Goal: Task Accomplishment & Management: Complete application form

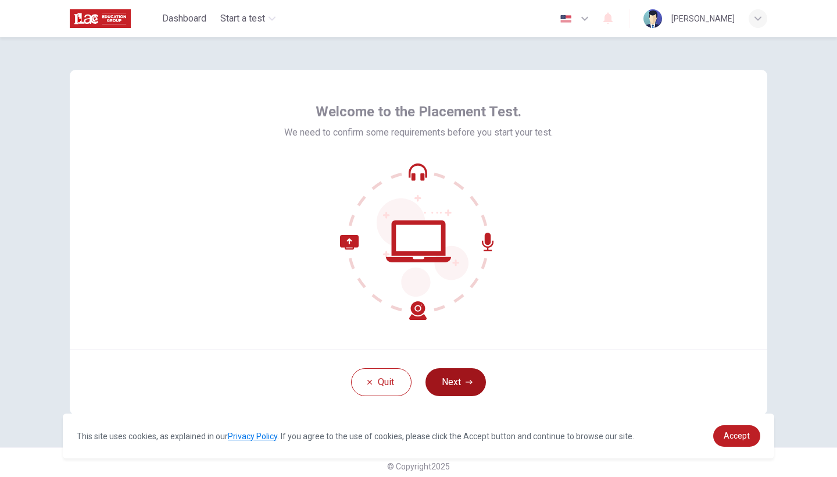
click at [456, 385] on button "Next" at bounding box center [455, 382] width 60 height 28
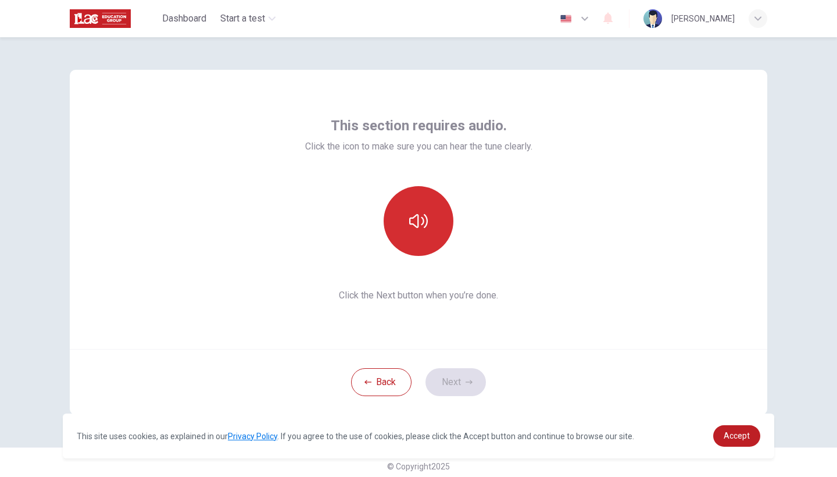
click at [425, 216] on icon "button" at bounding box center [418, 221] width 19 height 19
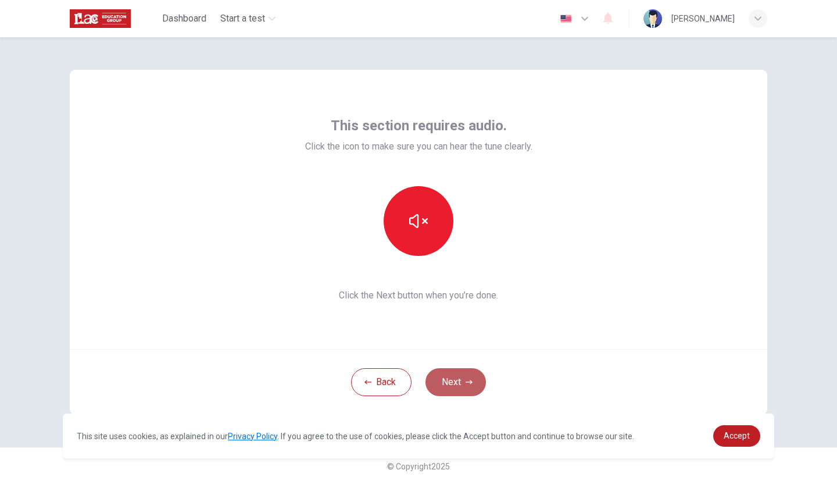
click at [455, 387] on button "Next" at bounding box center [455, 382] width 60 height 28
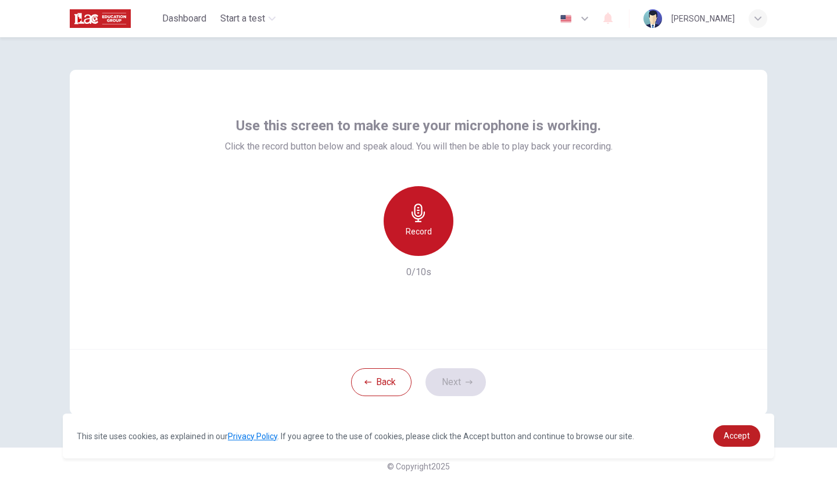
click at [422, 242] on div "Record" at bounding box center [419, 221] width 70 height 70
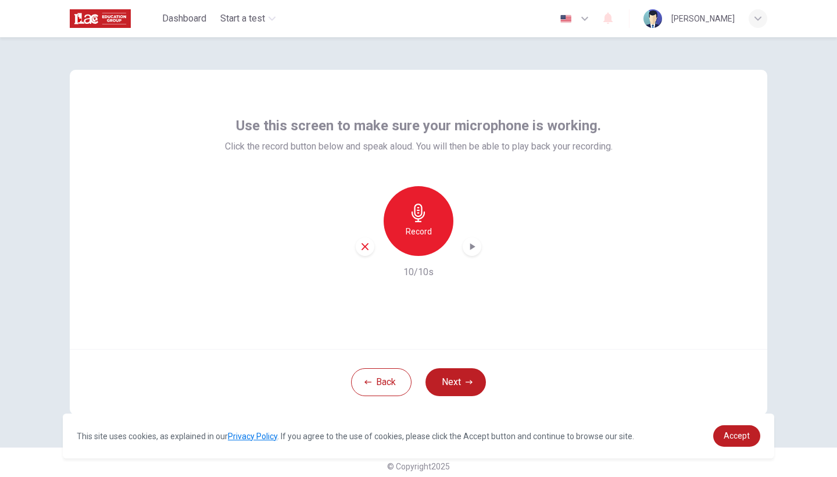
click at [452, 384] on button "Next" at bounding box center [455, 382] width 60 height 28
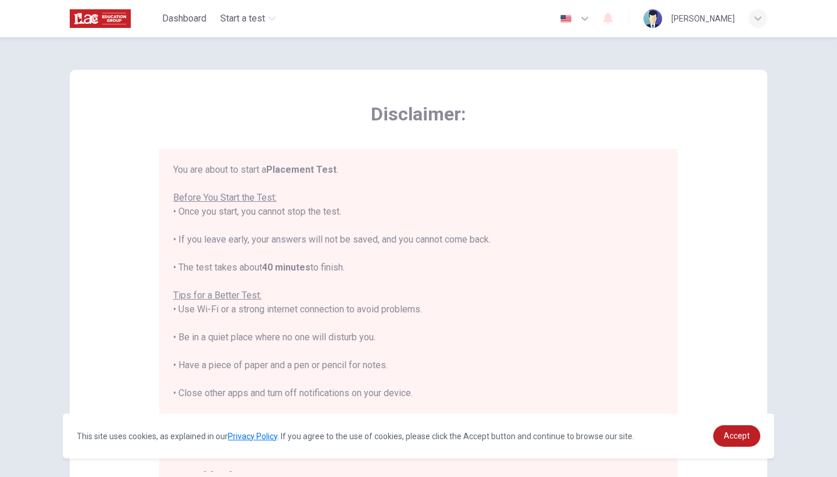
drag, startPoint x: 174, startPoint y: 170, endPoint x: 429, endPoint y: 388, distance: 335.2
click at [429, 388] on div "You are about to start a Placement Test . Before You Start the Test: • Once you…" at bounding box center [418, 323] width 491 height 321
click at [592, 95] on div "Disclaimer: You are about to start a Placement Test . Before You Start the Test…" at bounding box center [418, 290] width 697 height 441
click at [554, 20] on button "button" at bounding box center [575, 18] width 42 height 23
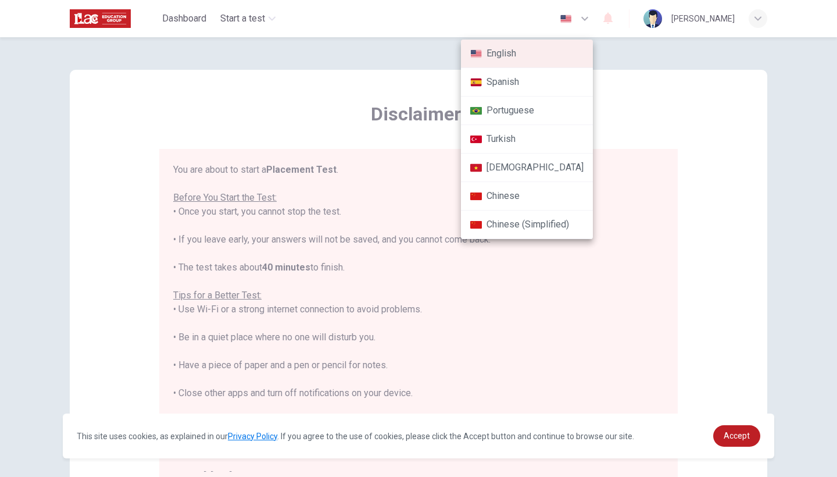
click at [493, 87] on li "Spanish" at bounding box center [527, 82] width 132 height 28
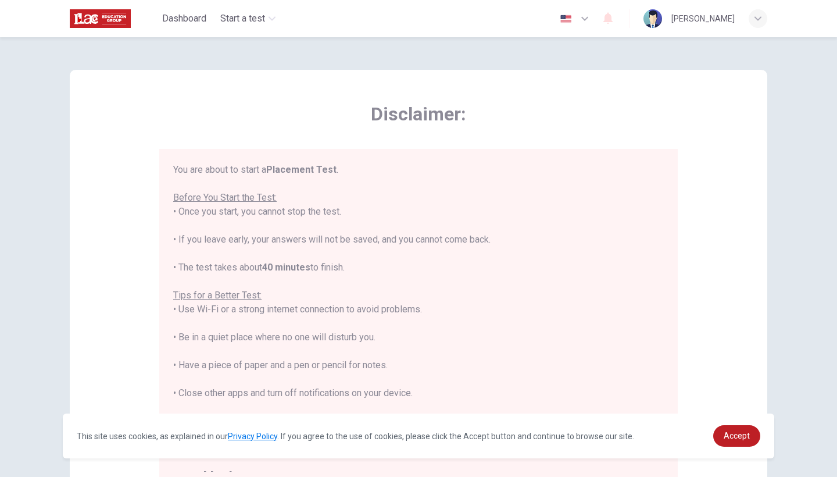
type input "es"
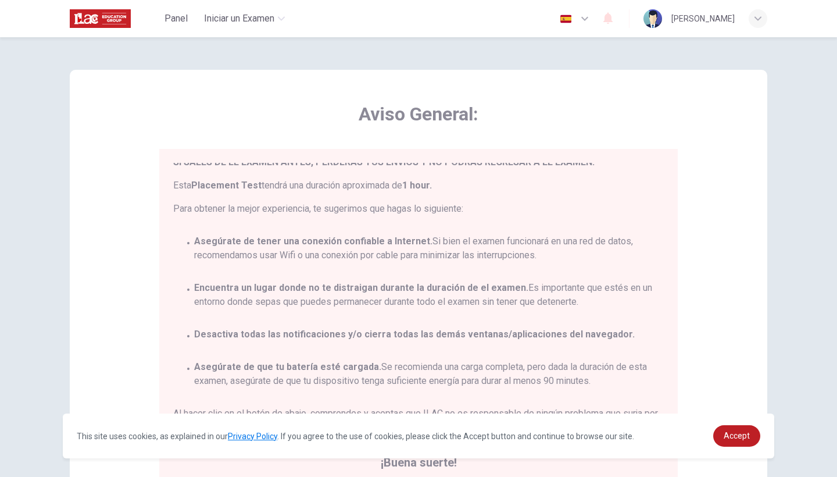
scroll to position [68, 0]
click at [731, 434] on span "Accept" at bounding box center [737, 435] width 26 height 9
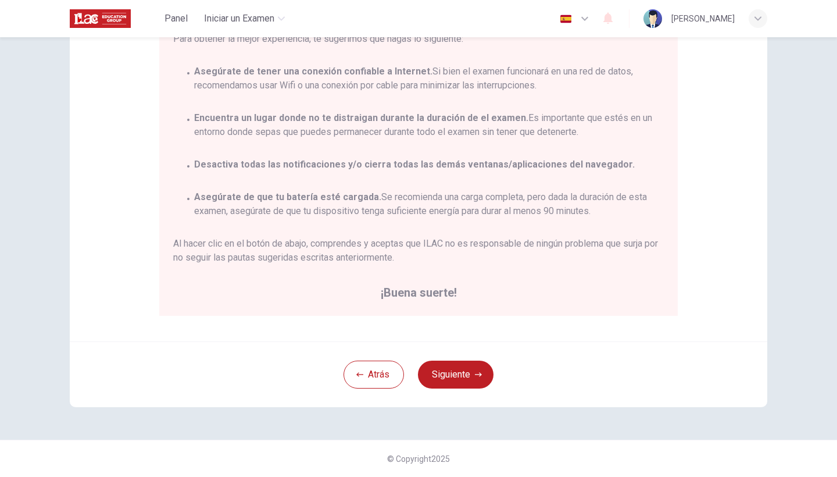
scroll to position [170, 0]
click at [470, 376] on button "Siguiente" at bounding box center [456, 374] width 76 height 28
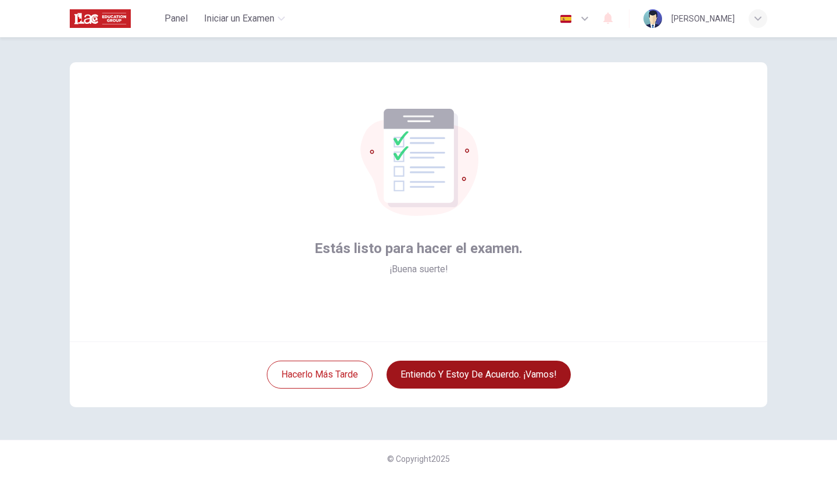
scroll to position [8, 0]
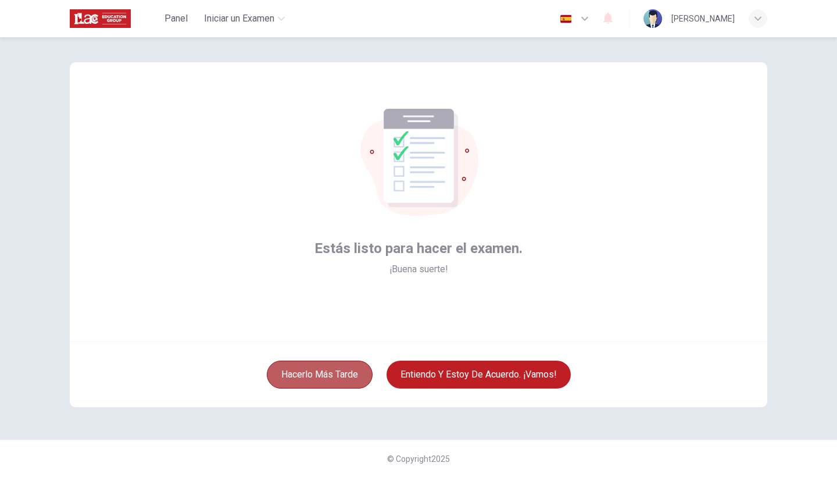
click at [345, 377] on button "Hacerlo más tarde" at bounding box center [320, 374] width 106 height 28
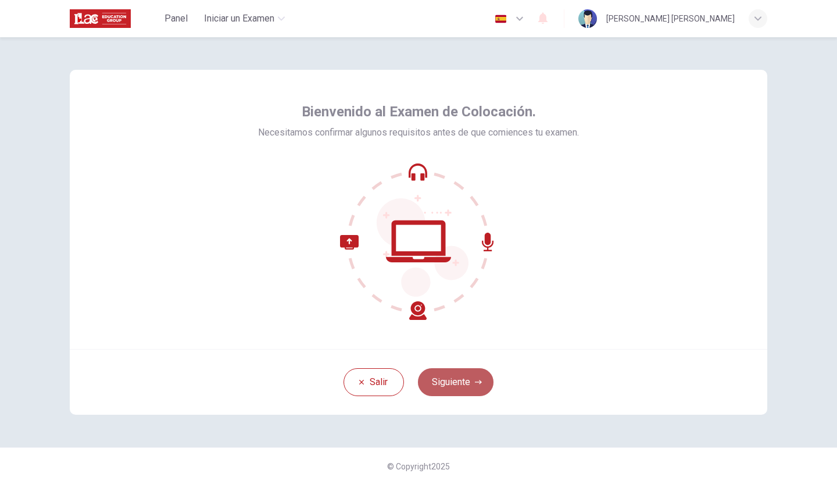
click at [442, 384] on button "Siguiente" at bounding box center [456, 382] width 76 height 28
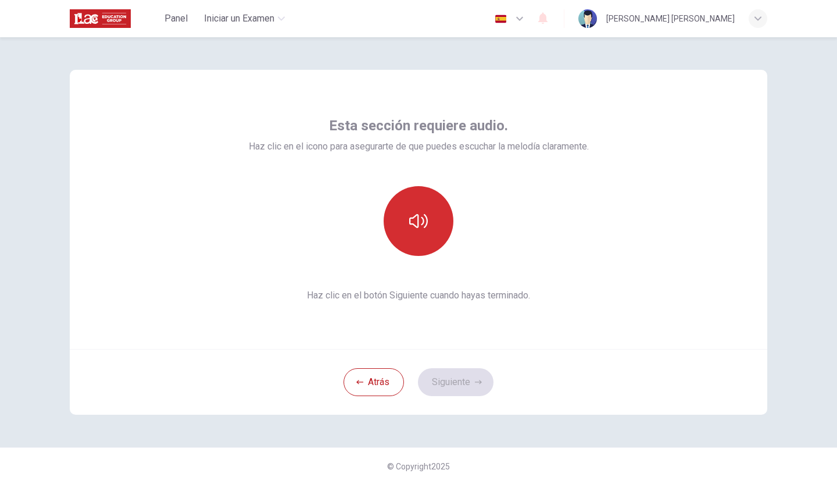
click at [413, 217] on icon "button" at bounding box center [418, 221] width 19 height 14
click at [448, 392] on button "Siguiente" at bounding box center [456, 382] width 76 height 28
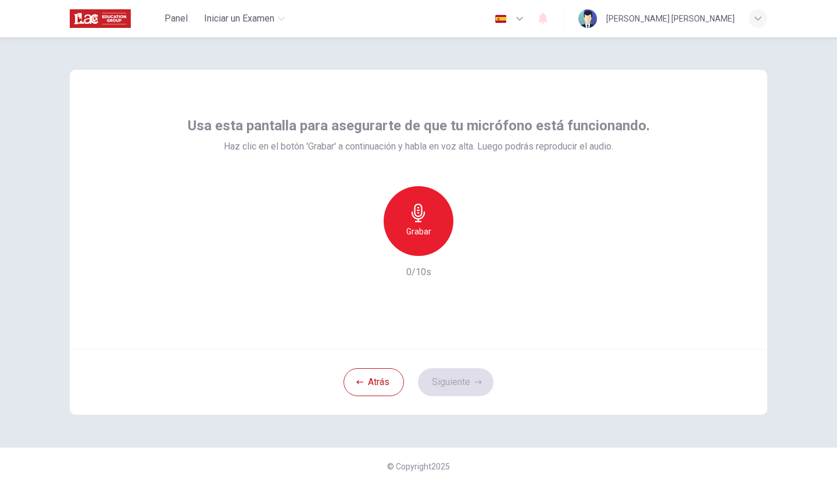
click at [425, 227] on h6 "Grabar" at bounding box center [418, 231] width 25 height 14
click at [454, 385] on button "Siguiente" at bounding box center [456, 382] width 76 height 28
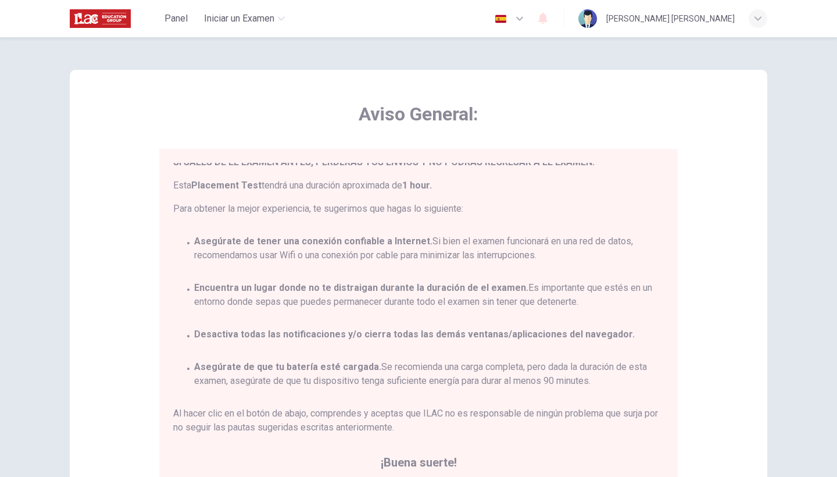
scroll to position [68, 0]
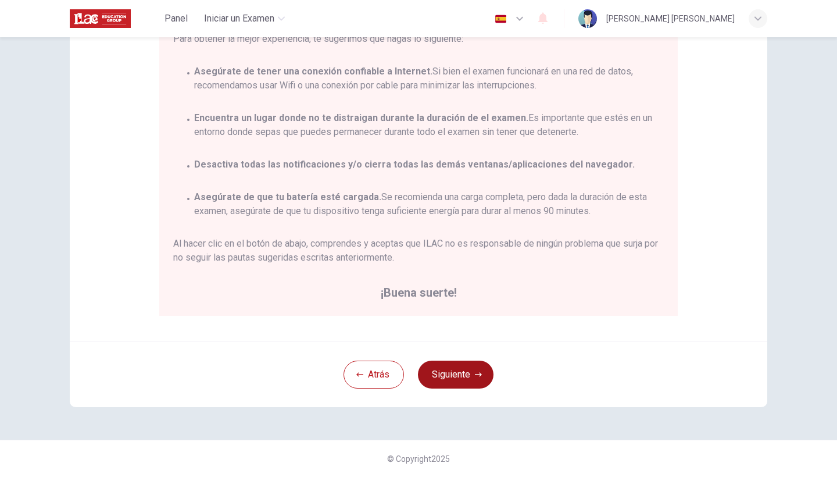
click at [452, 373] on button "Siguiente" at bounding box center [456, 374] width 76 height 28
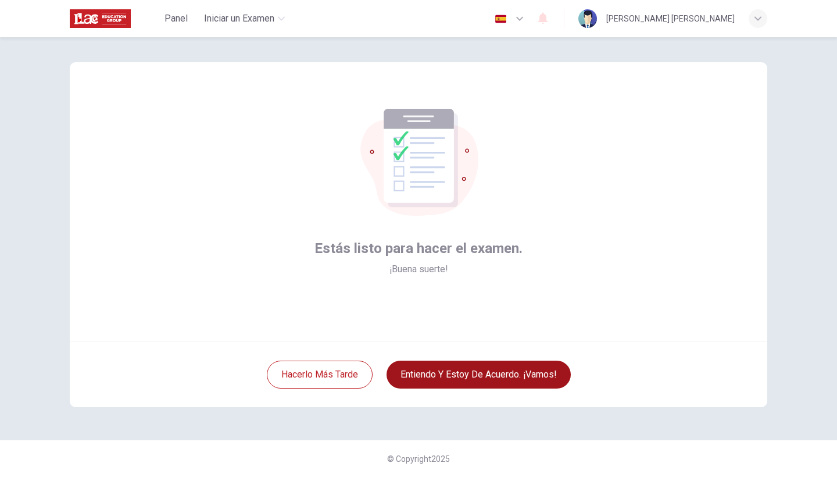
scroll to position [8, 0]
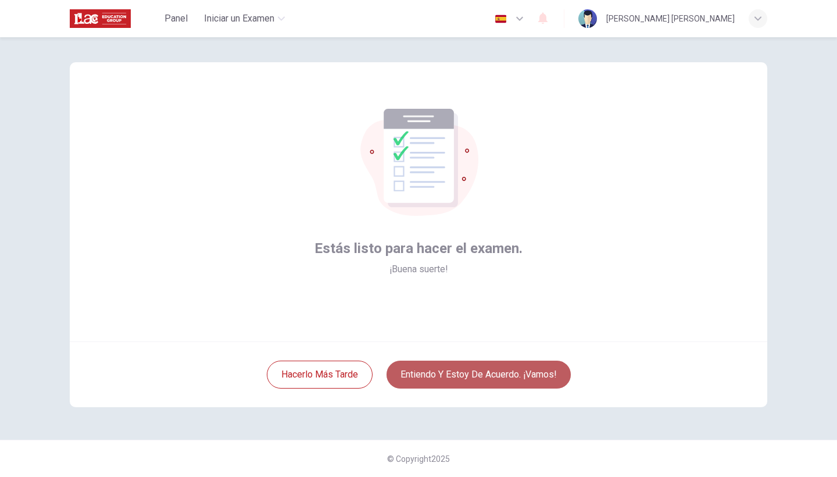
click at [461, 370] on button "Entiendo y estoy de acuerdo. ¡Vamos!" at bounding box center [478, 374] width 184 height 28
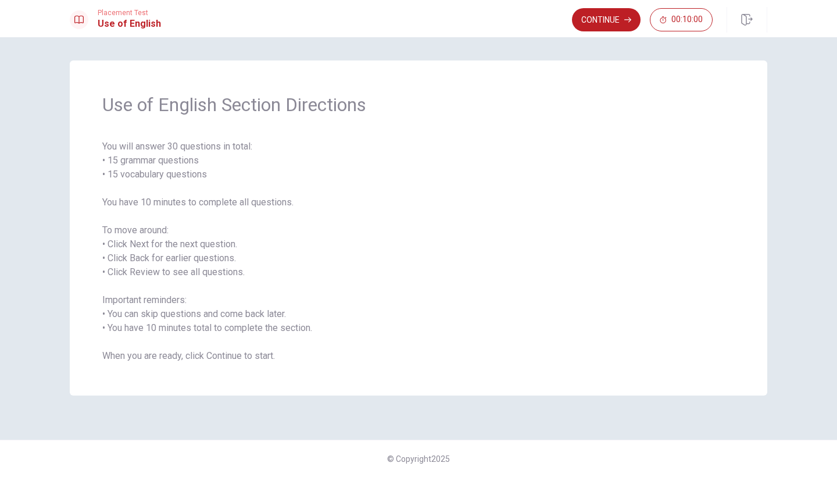
drag, startPoint x: 102, startPoint y: 142, endPoint x: 187, endPoint y: 236, distance: 127.1
click at [187, 236] on div "Use of English Section Directions You will answer 30 questions in total: • 15 g…" at bounding box center [418, 227] width 697 height 335
drag, startPoint x: 169, startPoint y: 152, endPoint x: 162, endPoint y: 183, distance: 32.2
click at [162, 183] on span "You will answer 30 questions in total: • 15 grammar questions • 15 vocabulary q…" at bounding box center [418, 250] width 632 height 223
drag, startPoint x: 133, startPoint y: 295, endPoint x: 194, endPoint y: 316, distance: 64.5
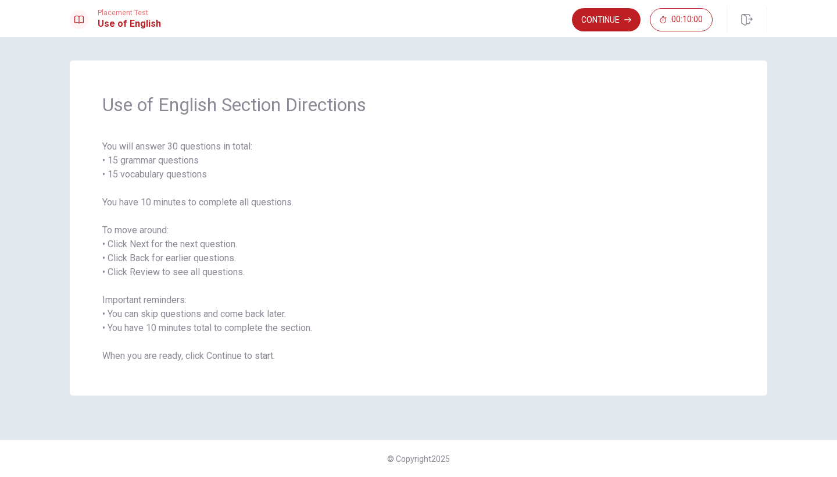
click at [194, 316] on span "You will answer 30 questions in total: • 15 grammar questions • 15 vocabulary q…" at bounding box center [418, 250] width 632 height 223
drag, startPoint x: 198, startPoint y: 315, endPoint x: 256, endPoint y: 355, distance: 70.1
click at [256, 355] on span "You will answer 30 questions in total: • 15 grammar questions • 15 vocabulary q…" at bounding box center [418, 250] width 632 height 223
click at [617, 20] on button "Continue" at bounding box center [606, 19] width 69 height 23
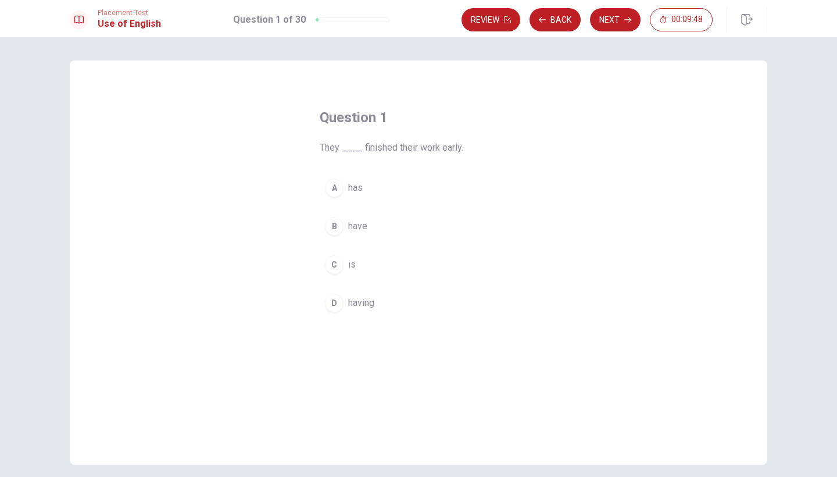
click at [337, 185] on div "A" at bounding box center [334, 187] width 19 height 19
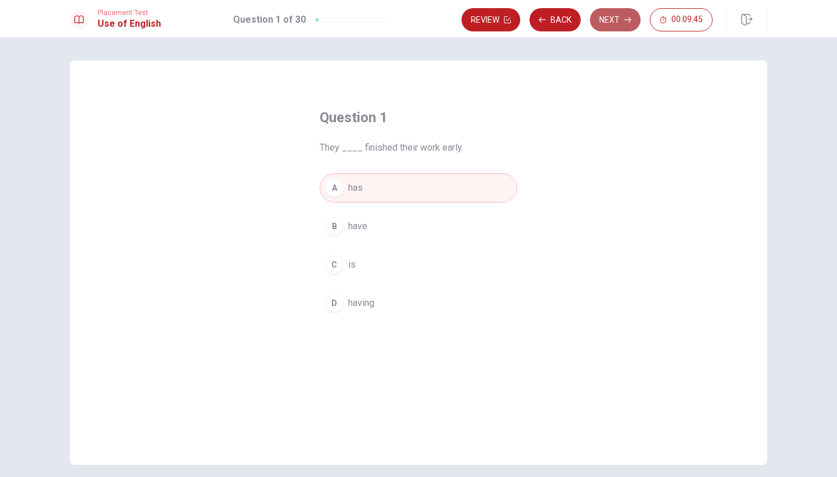
click at [618, 22] on button "Next" at bounding box center [615, 19] width 51 height 23
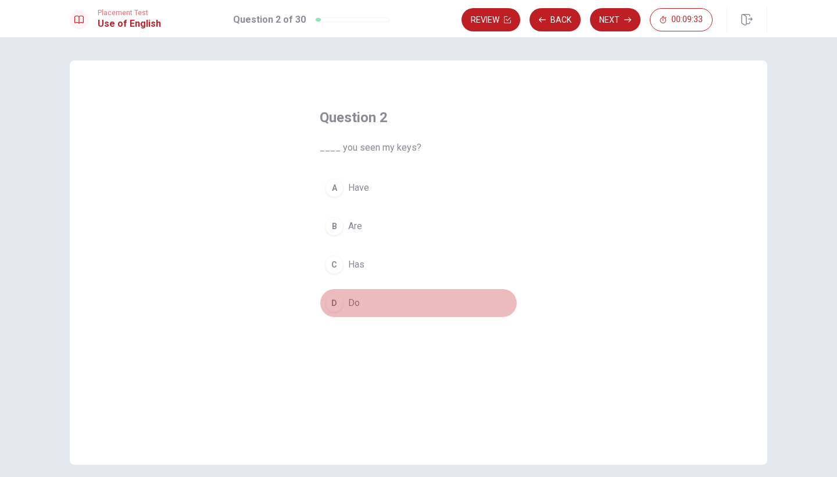
click at [335, 301] on div "D" at bounding box center [334, 303] width 19 height 19
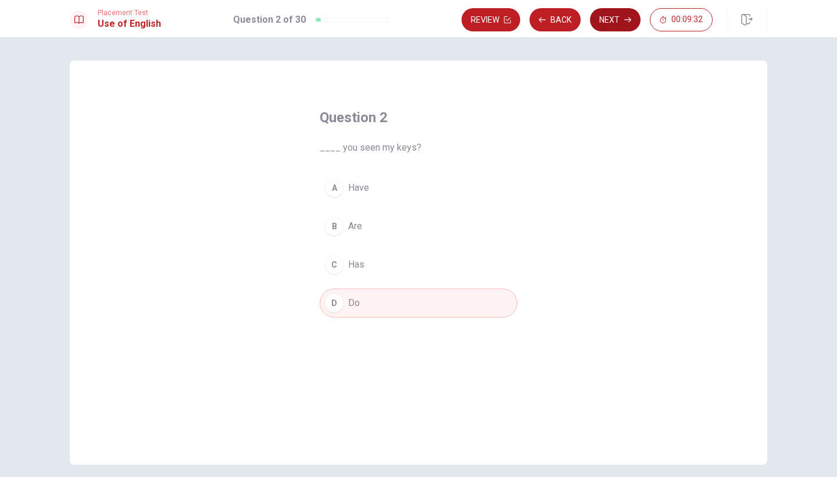
click at [613, 9] on button "Next" at bounding box center [615, 19] width 51 height 23
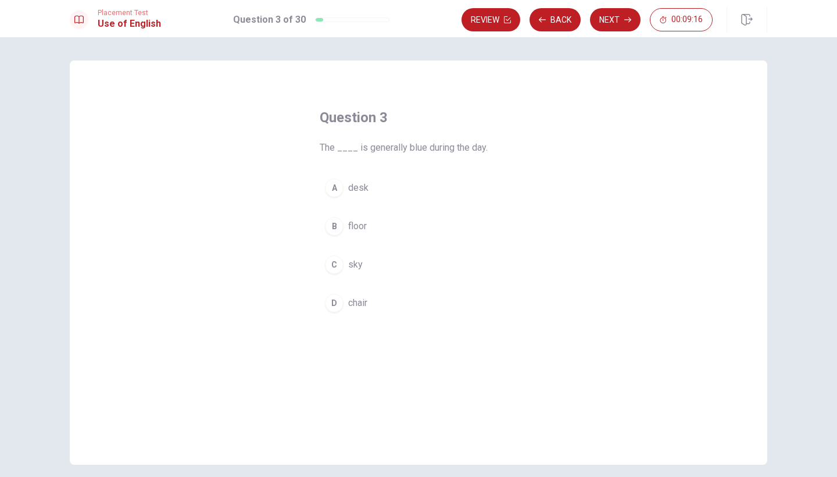
click at [339, 228] on div "B" at bounding box center [334, 226] width 19 height 19
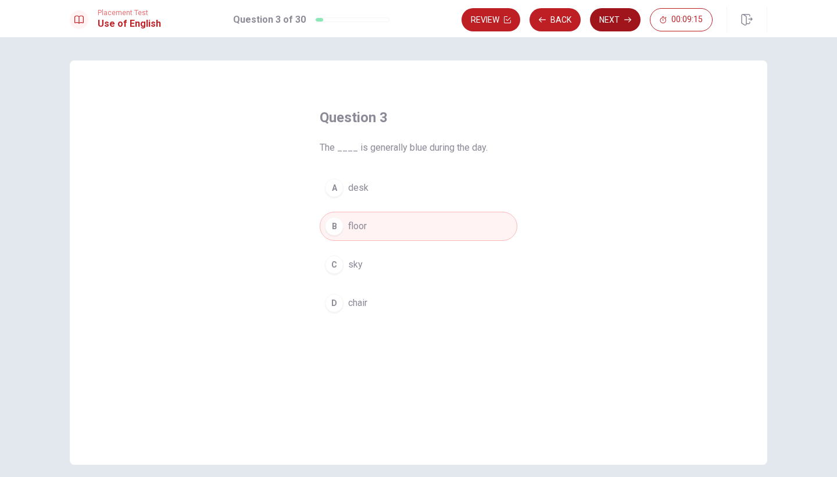
click at [622, 24] on button "Next" at bounding box center [615, 19] width 51 height 23
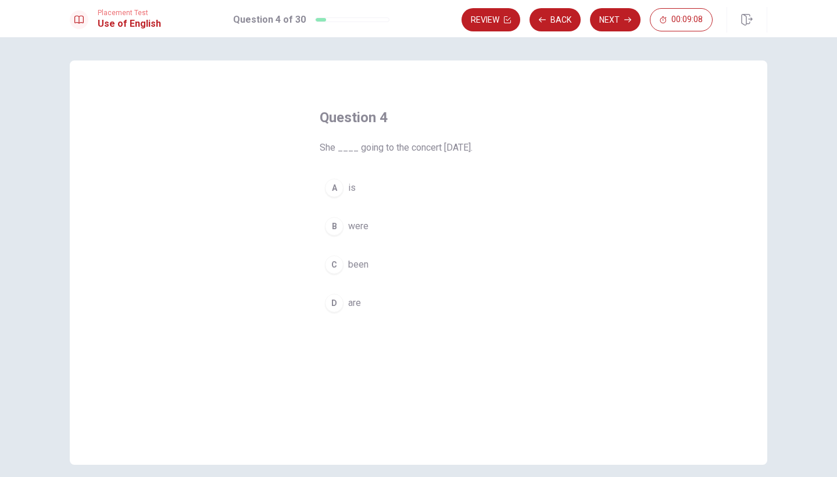
click at [335, 189] on div "A" at bounding box center [334, 187] width 19 height 19
click at [614, 19] on button "Next" at bounding box center [615, 19] width 51 height 23
click at [334, 188] on div "A" at bounding box center [334, 187] width 19 height 19
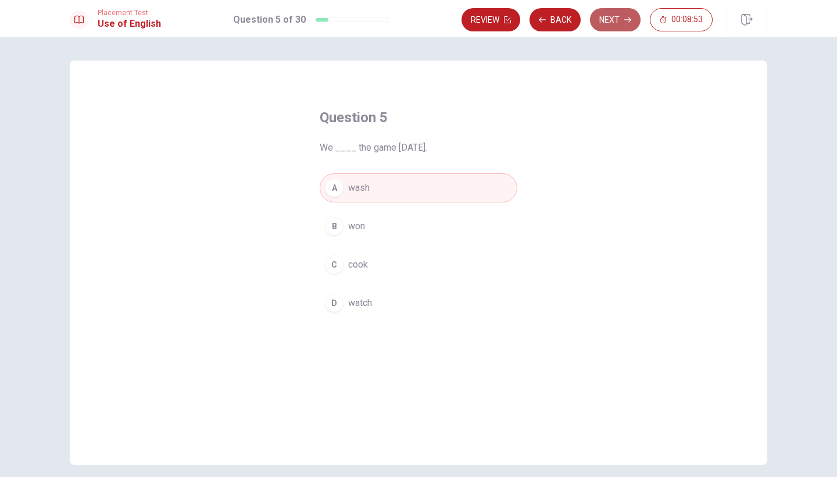
click at [628, 19] on icon "button" at bounding box center [627, 19] width 7 height 7
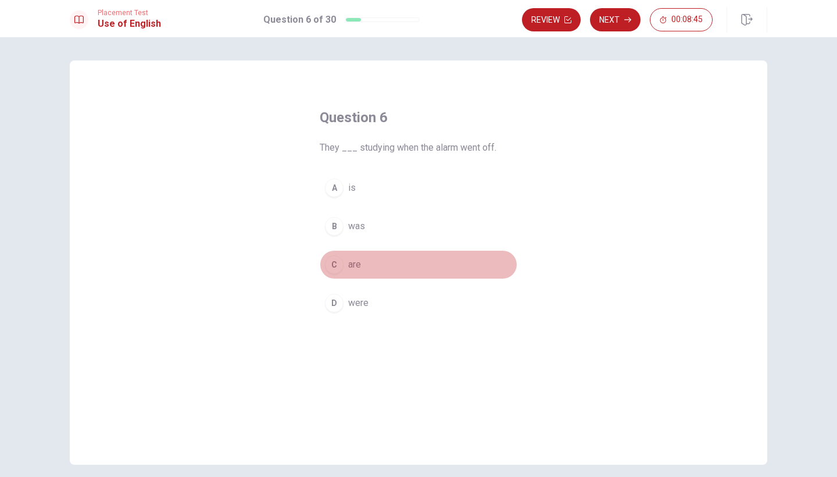
click at [331, 263] on div "C" at bounding box center [334, 264] width 19 height 19
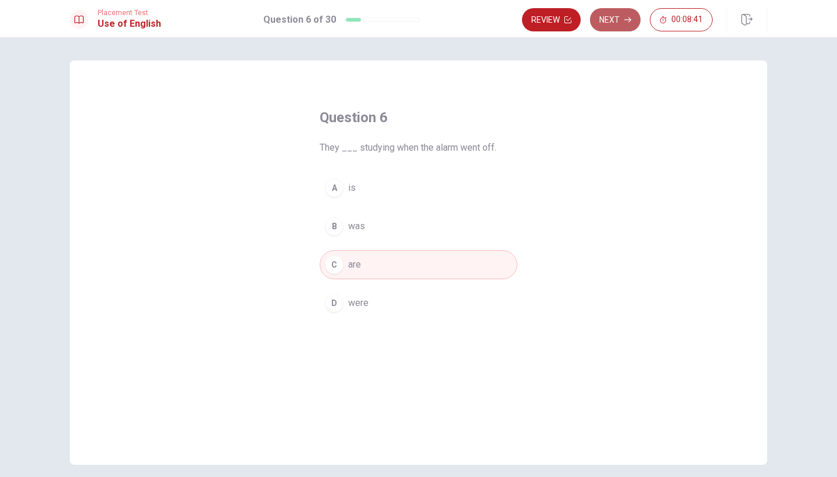
click at [615, 22] on button "Next" at bounding box center [615, 19] width 51 height 23
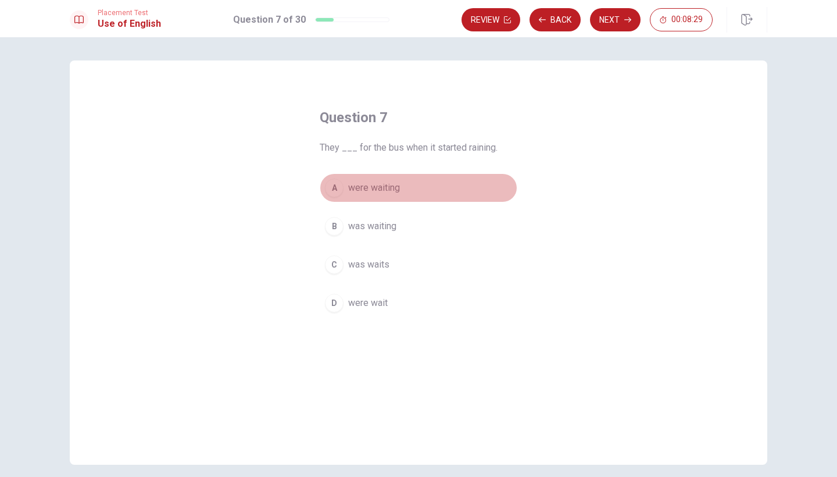
click at [332, 187] on div "A" at bounding box center [334, 187] width 19 height 19
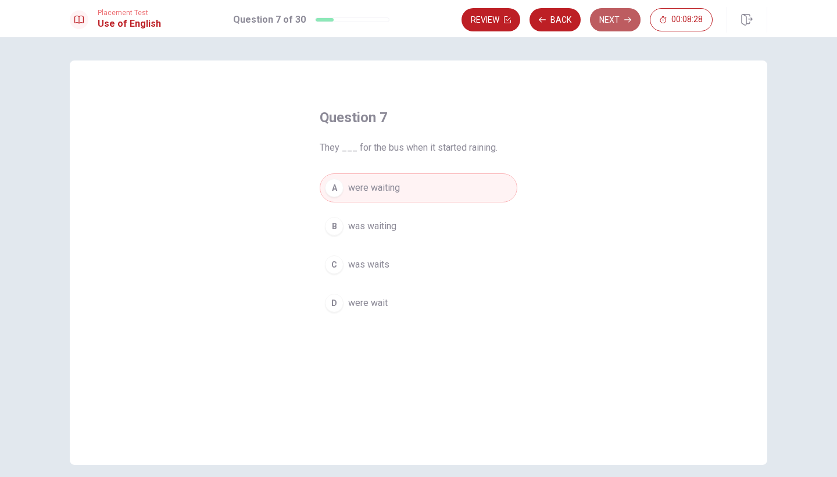
click at [610, 14] on button "Next" at bounding box center [615, 19] width 51 height 23
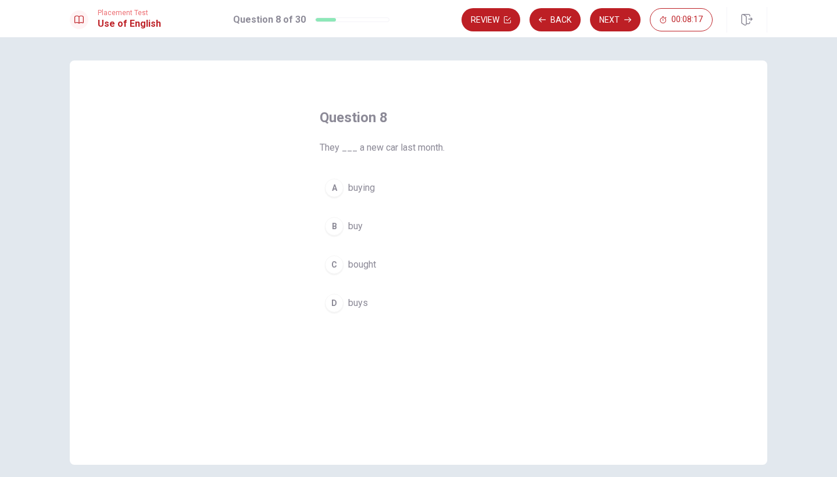
click at [337, 190] on div "A" at bounding box center [334, 187] width 19 height 19
click at [611, 18] on button "Next" at bounding box center [615, 19] width 51 height 23
click at [334, 186] on div "A" at bounding box center [334, 187] width 19 height 19
click at [614, 15] on button "Next" at bounding box center [615, 19] width 51 height 23
click at [338, 298] on div "D" at bounding box center [334, 303] width 19 height 19
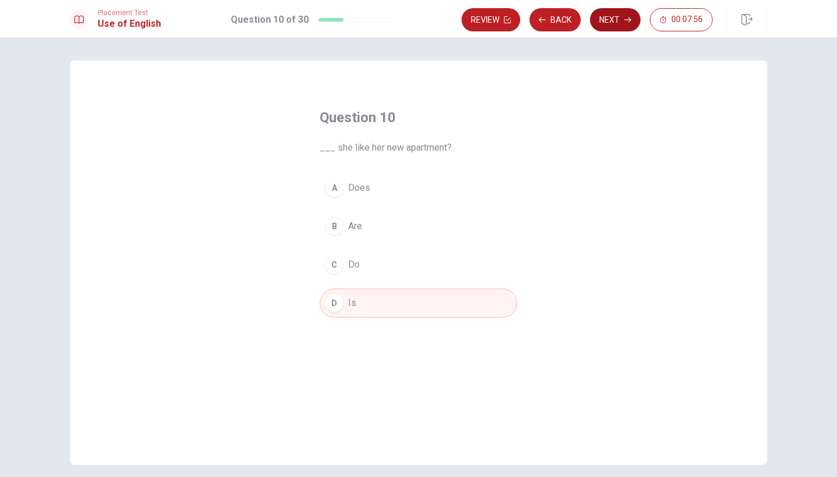
click at [615, 20] on button "Next" at bounding box center [615, 19] width 51 height 23
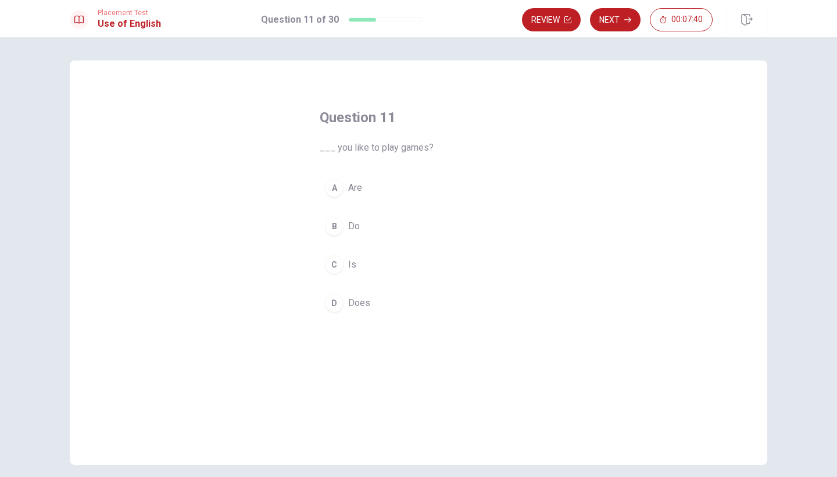
click at [337, 227] on div "B" at bounding box center [334, 226] width 19 height 19
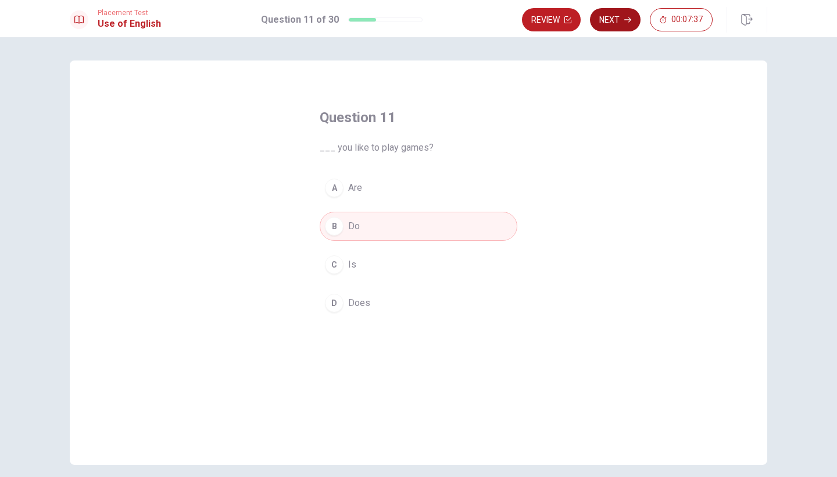
click at [620, 16] on button "Next" at bounding box center [615, 19] width 51 height 23
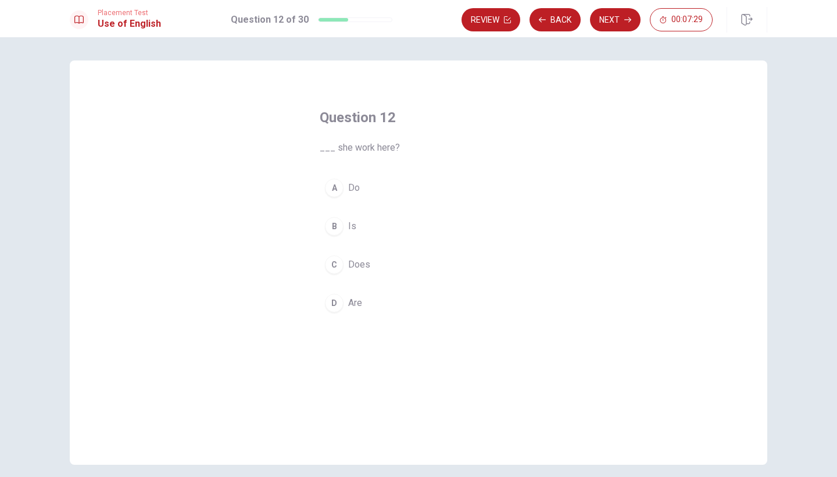
click at [331, 223] on div "B" at bounding box center [334, 226] width 19 height 19
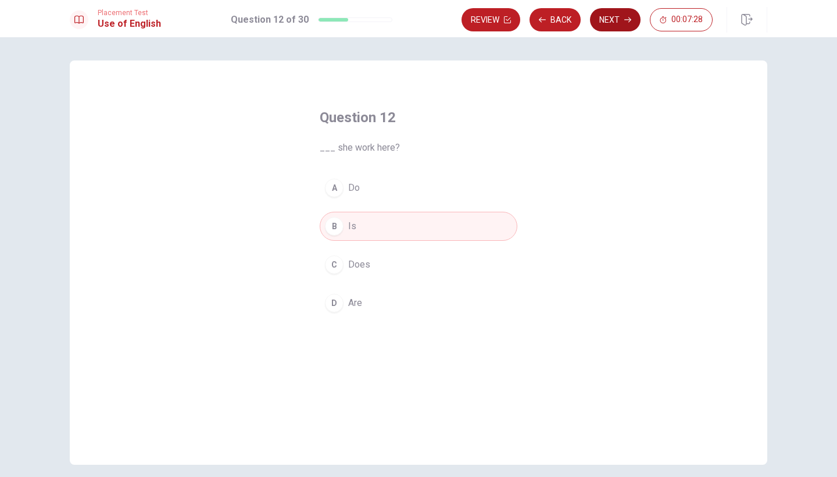
click at [618, 15] on button "Next" at bounding box center [615, 19] width 51 height 23
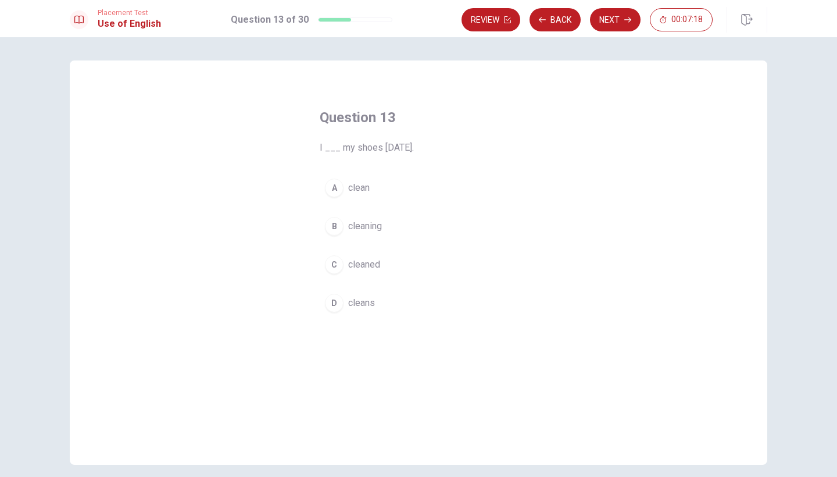
click at [328, 187] on div "A" at bounding box center [334, 187] width 19 height 19
click at [613, 22] on button "Next" at bounding box center [615, 19] width 51 height 23
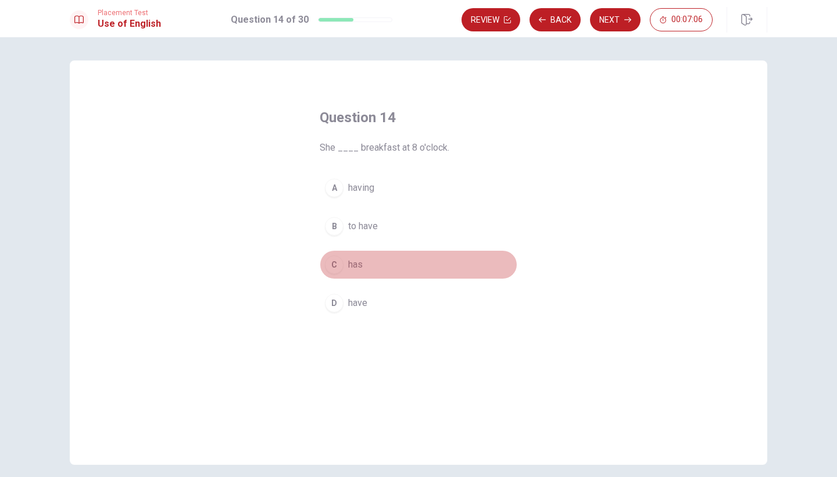
click at [338, 264] on div "C" at bounding box center [334, 264] width 19 height 19
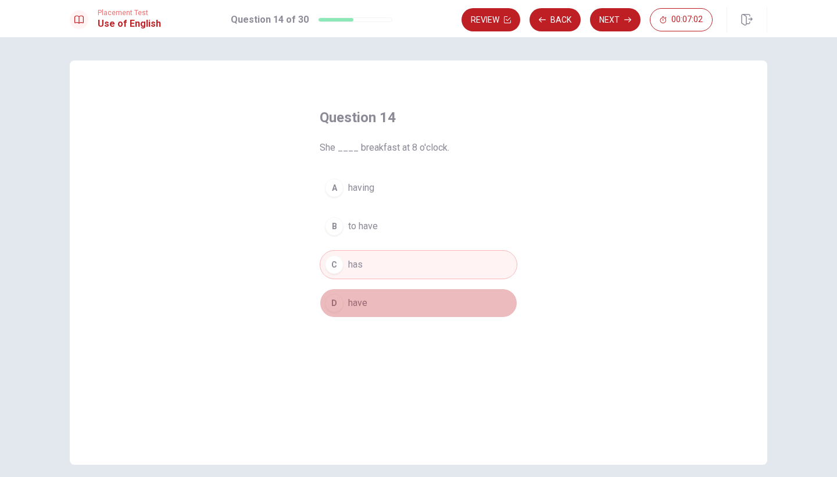
click at [339, 306] on div "D" at bounding box center [334, 303] width 19 height 19
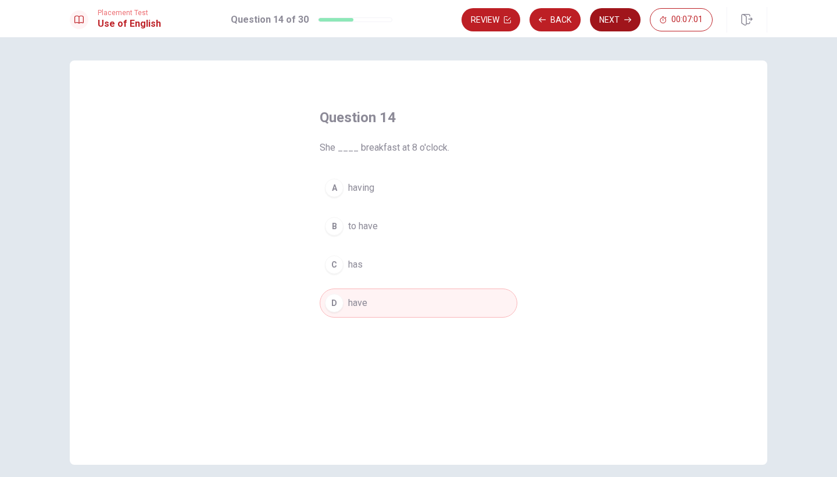
click at [616, 22] on button "Next" at bounding box center [615, 19] width 51 height 23
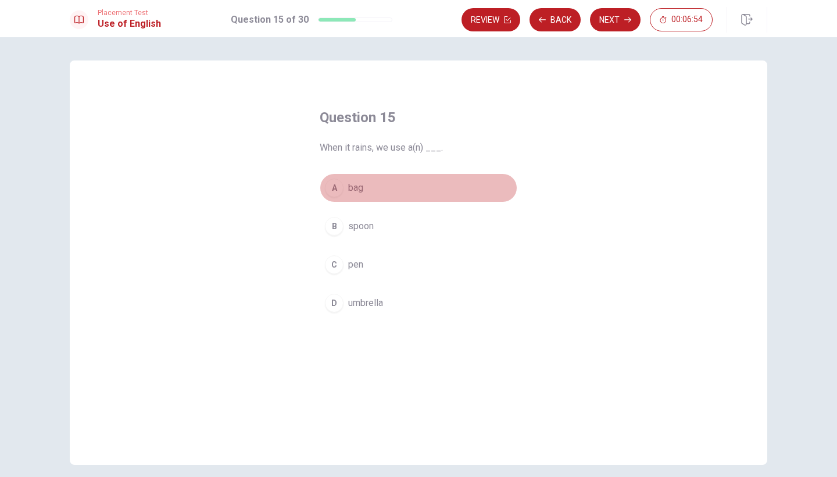
click at [330, 189] on div "A" at bounding box center [334, 187] width 19 height 19
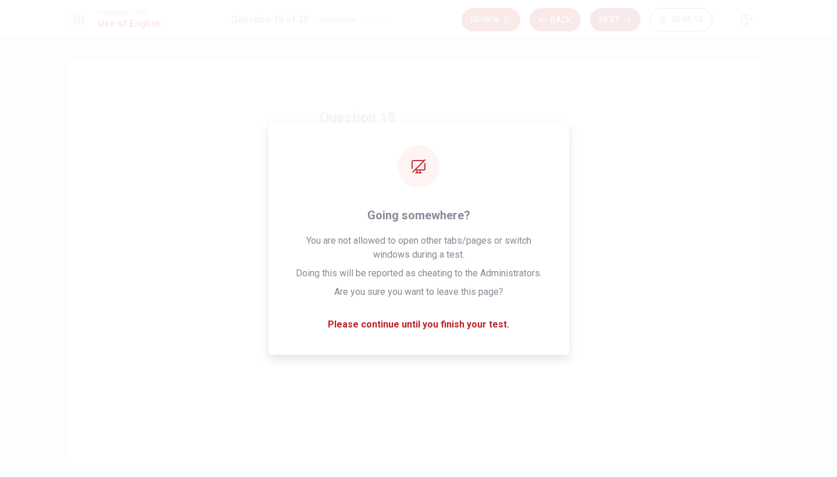
click at [602, 31] on div "Review Back Next 00:06:53" at bounding box center [614, 20] width 306 height 26
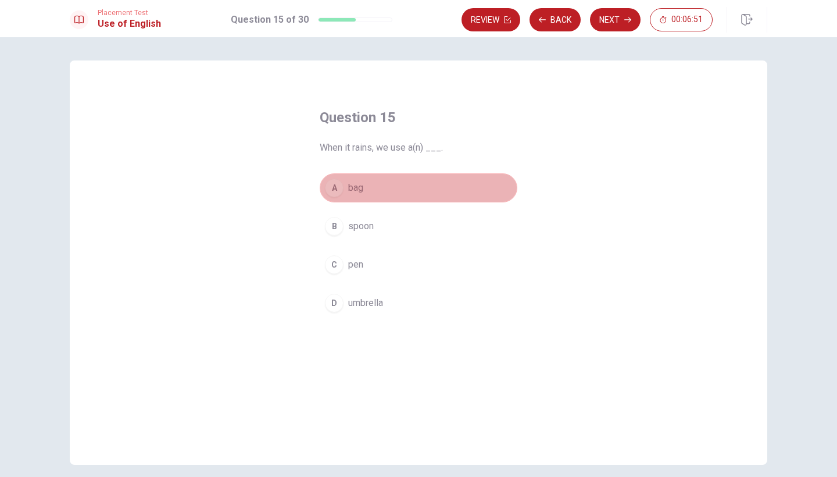
click at [332, 188] on div "A" at bounding box center [334, 187] width 19 height 19
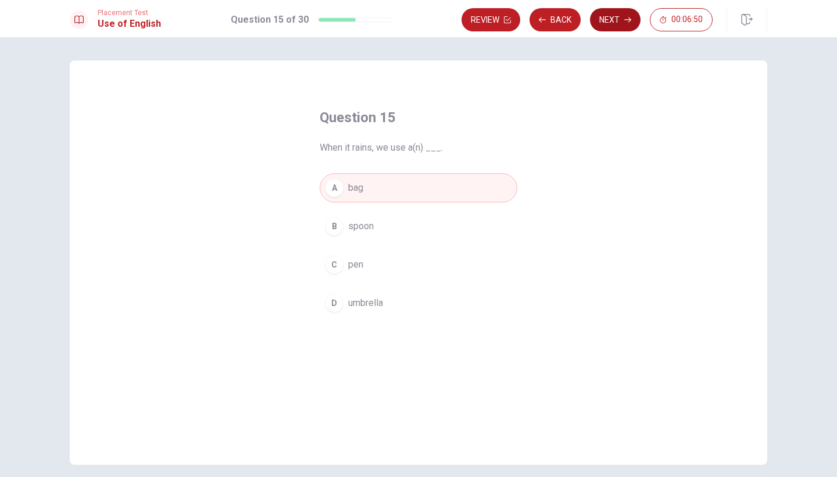
click at [607, 24] on button "Next" at bounding box center [615, 19] width 51 height 23
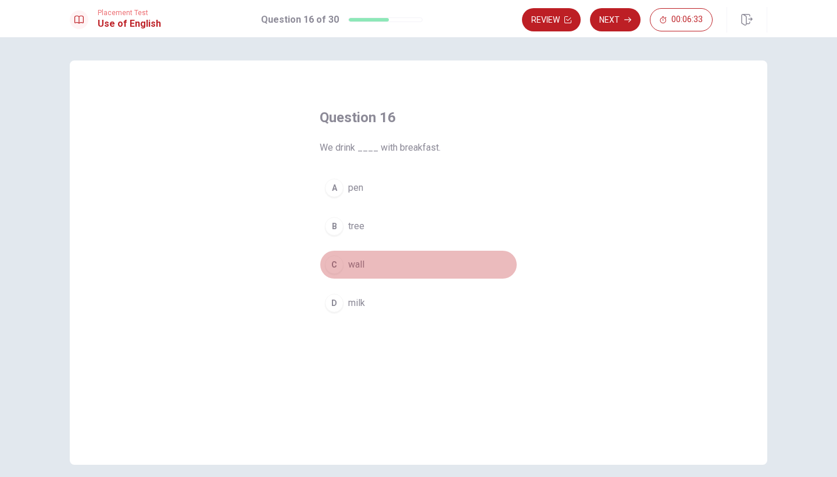
click at [330, 266] on div "C" at bounding box center [334, 264] width 19 height 19
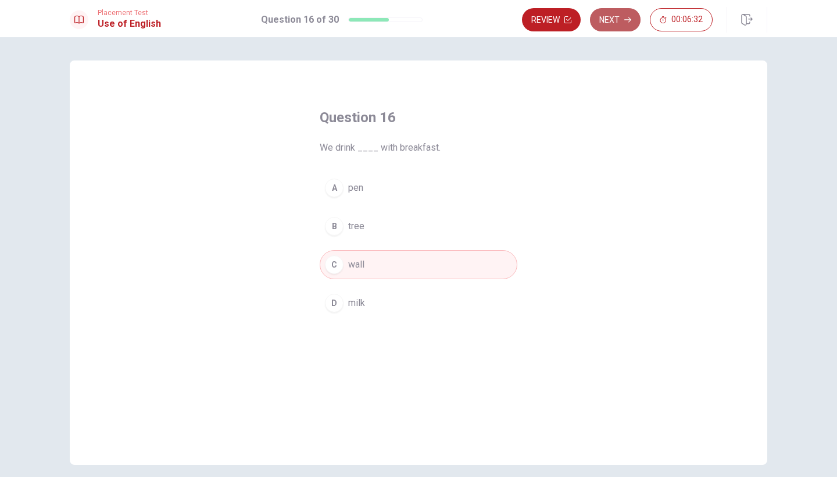
click at [624, 18] on icon "button" at bounding box center [627, 19] width 7 height 7
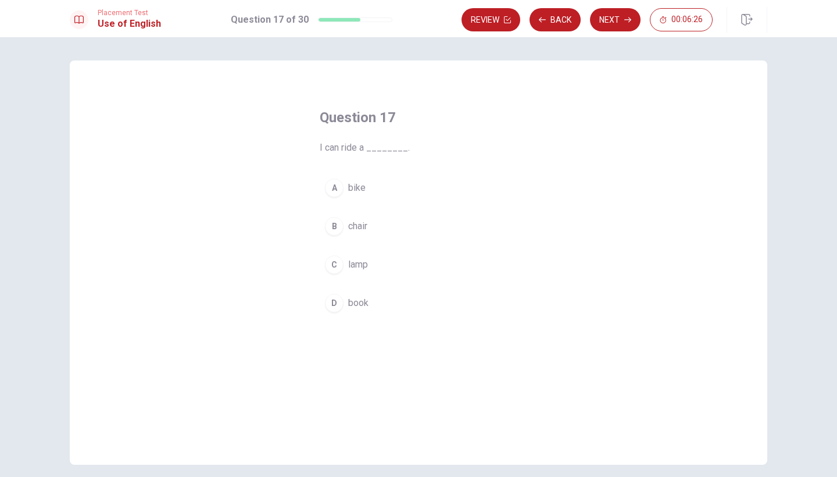
click at [335, 190] on div "A" at bounding box center [334, 187] width 19 height 19
click at [608, 29] on button "Next" at bounding box center [615, 19] width 51 height 23
click at [335, 265] on div "C" at bounding box center [334, 264] width 19 height 19
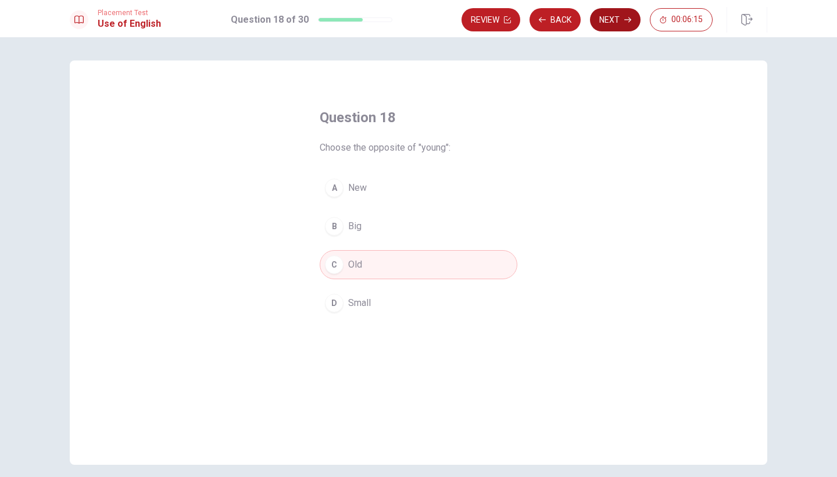
click at [617, 20] on button "Next" at bounding box center [615, 19] width 51 height 23
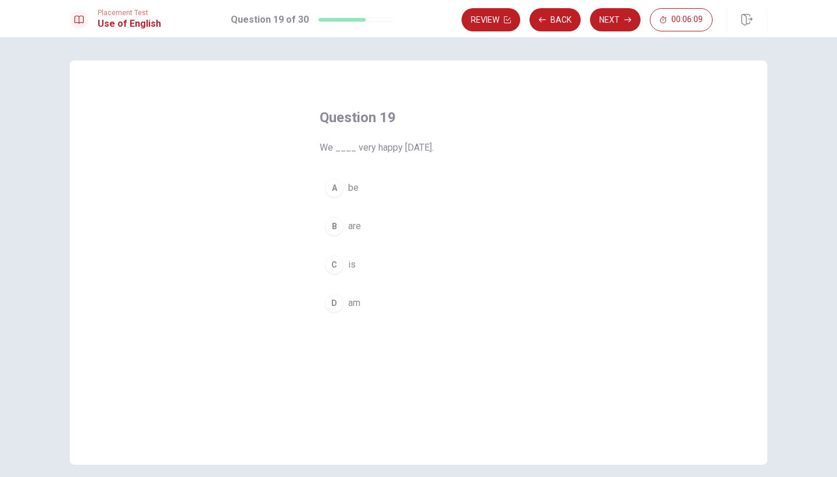
click at [332, 227] on div "B" at bounding box center [334, 226] width 19 height 19
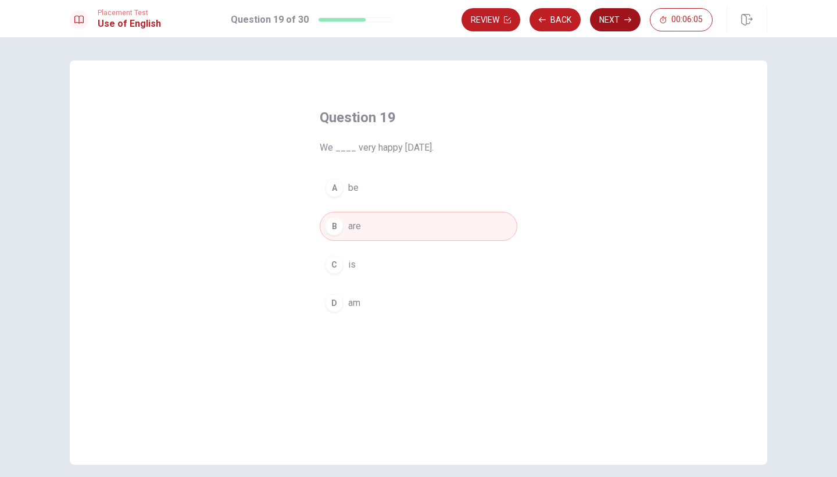
click at [620, 16] on button "Next" at bounding box center [615, 19] width 51 height 23
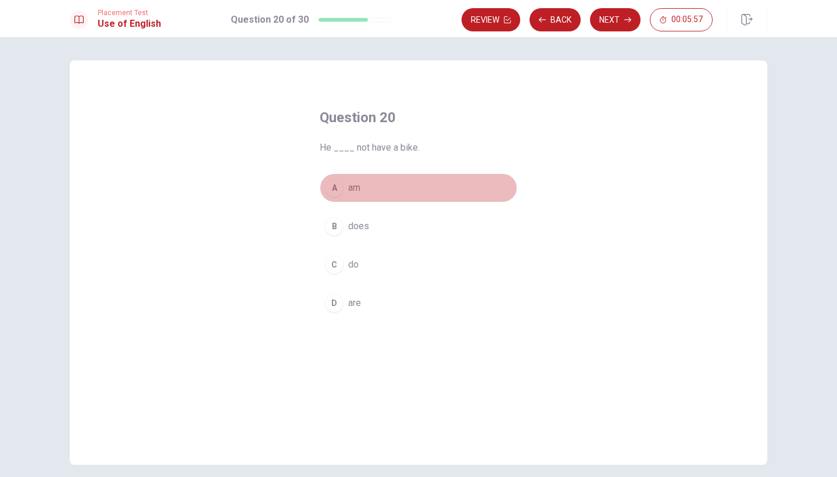
click at [334, 187] on div "A" at bounding box center [334, 187] width 19 height 19
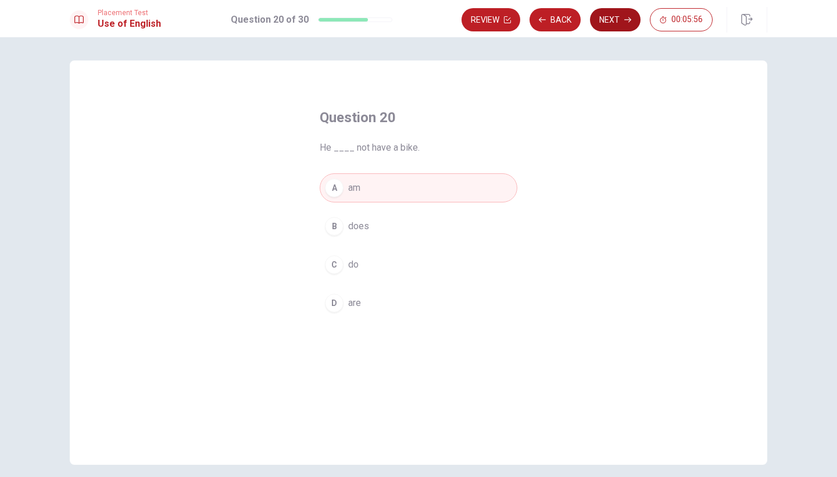
click at [617, 16] on button "Next" at bounding box center [615, 19] width 51 height 23
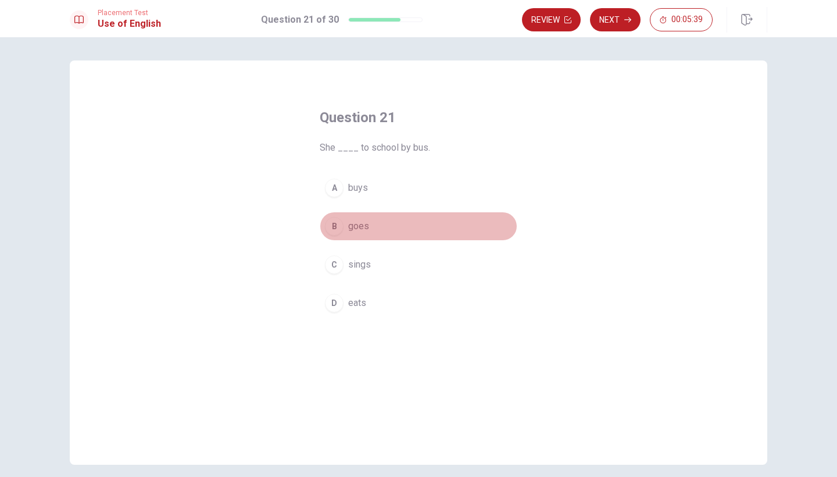
click at [335, 222] on div "B" at bounding box center [334, 226] width 19 height 19
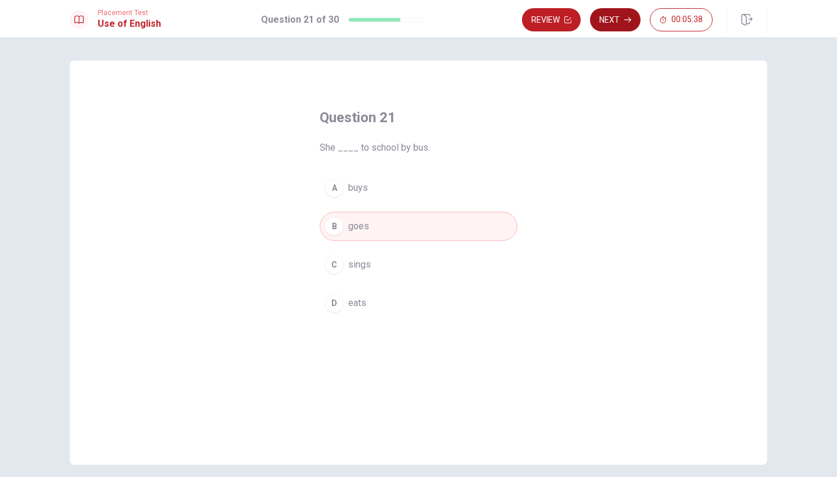
click at [624, 17] on icon "button" at bounding box center [627, 19] width 7 height 7
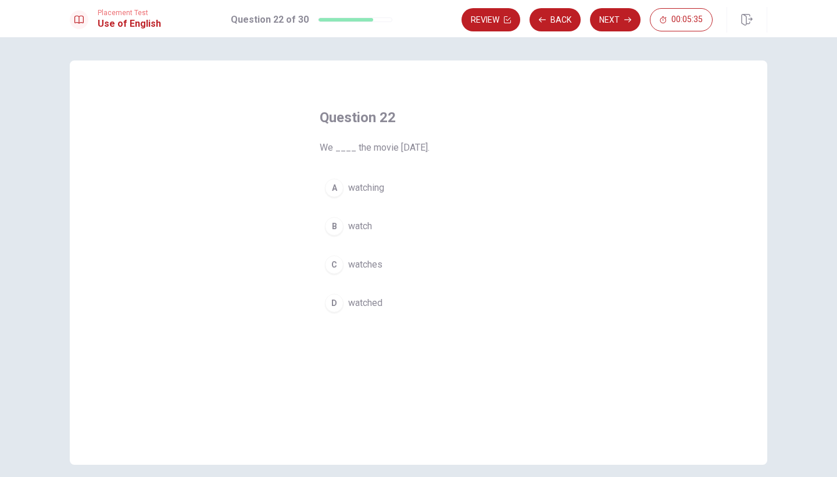
click at [330, 230] on div "B" at bounding box center [334, 226] width 19 height 19
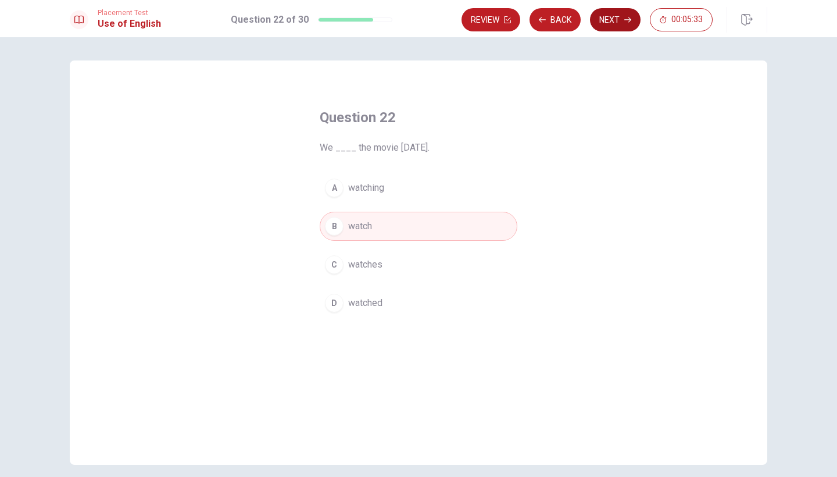
click at [606, 20] on button "Next" at bounding box center [615, 19] width 51 height 23
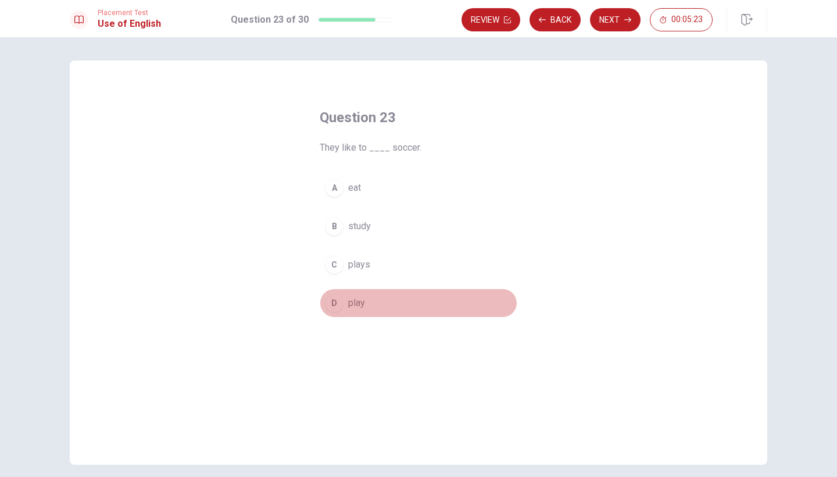
click at [334, 303] on div "D" at bounding box center [334, 303] width 19 height 19
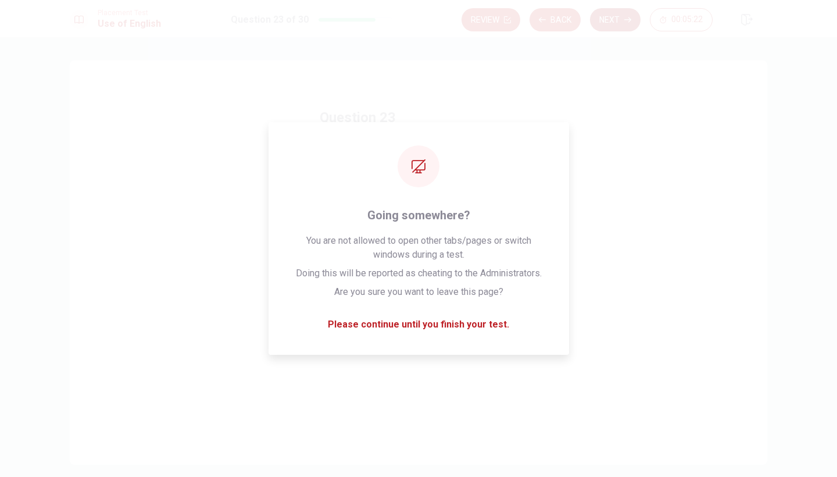
click at [625, 15] on button "Next" at bounding box center [615, 19] width 51 height 23
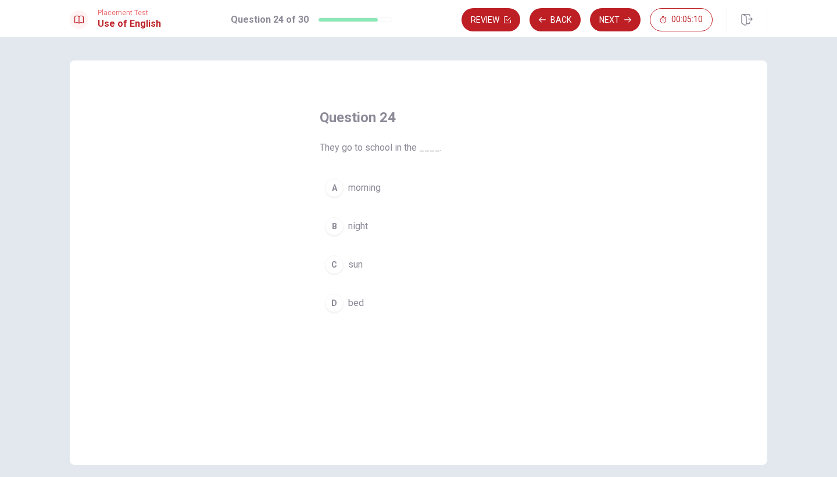
click at [336, 188] on div "A" at bounding box center [334, 187] width 19 height 19
click at [629, 13] on button "Next" at bounding box center [615, 19] width 51 height 23
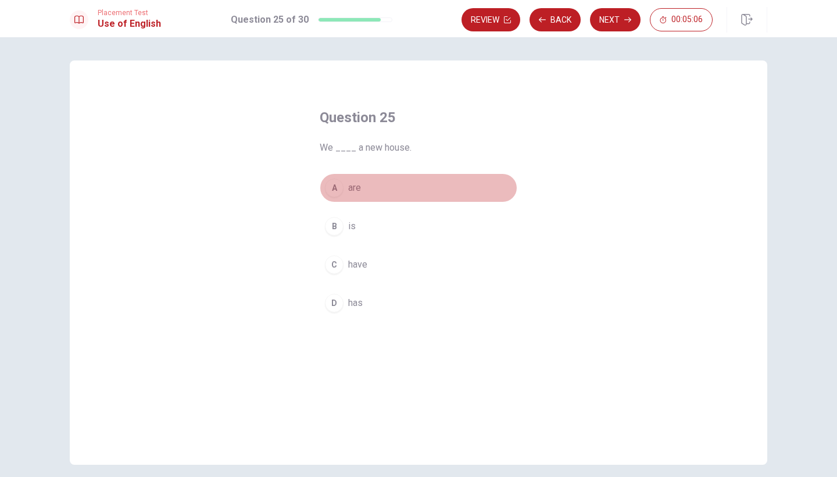
click at [335, 194] on div "A" at bounding box center [334, 187] width 19 height 19
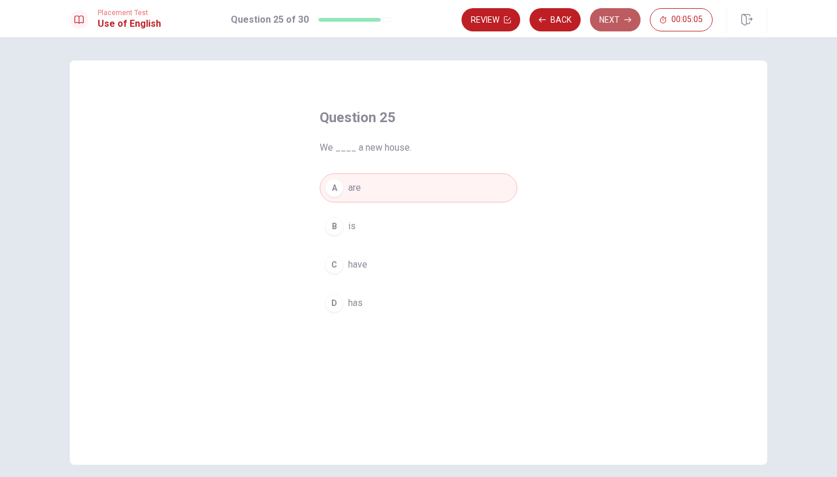
click at [611, 17] on button "Next" at bounding box center [615, 19] width 51 height 23
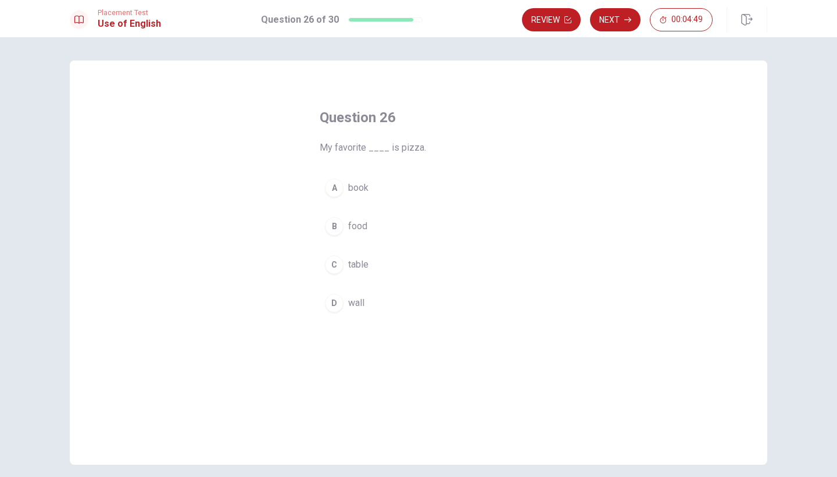
click at [334, 225] on div "B" at bounding box center [334, 226] width 19 height 19
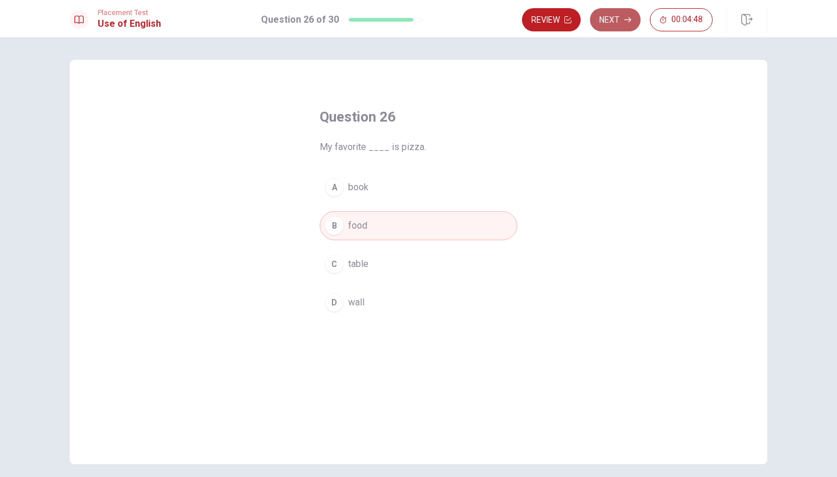
click at [609, 19] on button "Next" at bounding box center [615, 19] width 51 height 23
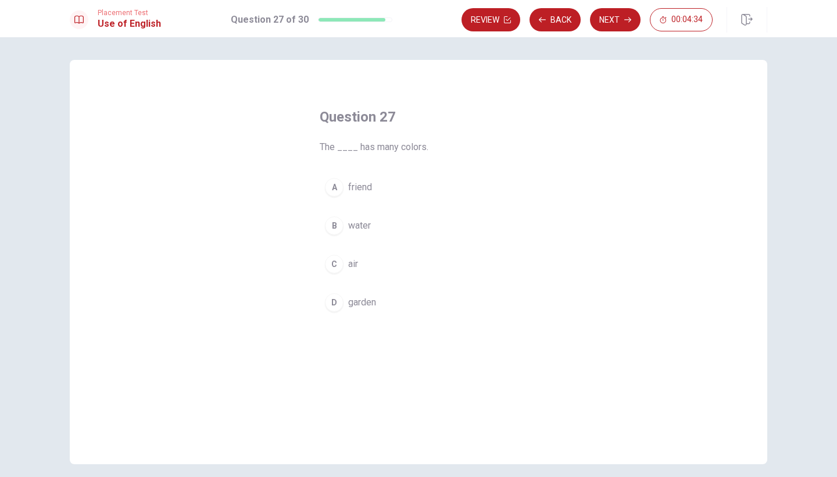
click at [338, 300] on div "D" at bounding box center [334, 302] width 19 height 19
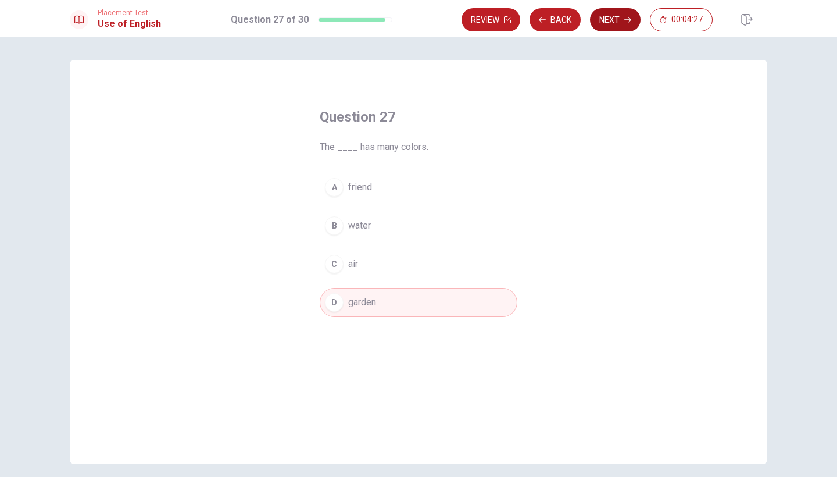
click at [622, 18] on button "Next" at bounding box center [615, 19] width 51 height 23
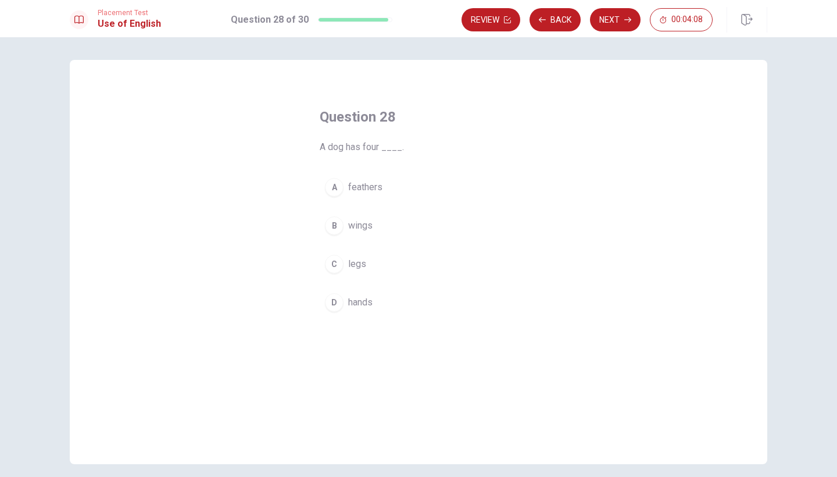
click at [336, 228] on div "B" at bounding box center [334, 225] width 19 height 19
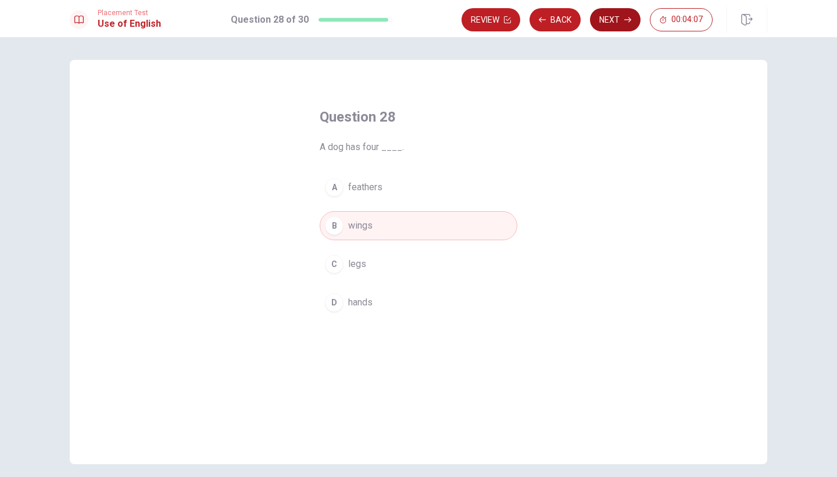
click at [615, 15] on button "Next" at bounding box center [615, 19] width 51 height 23
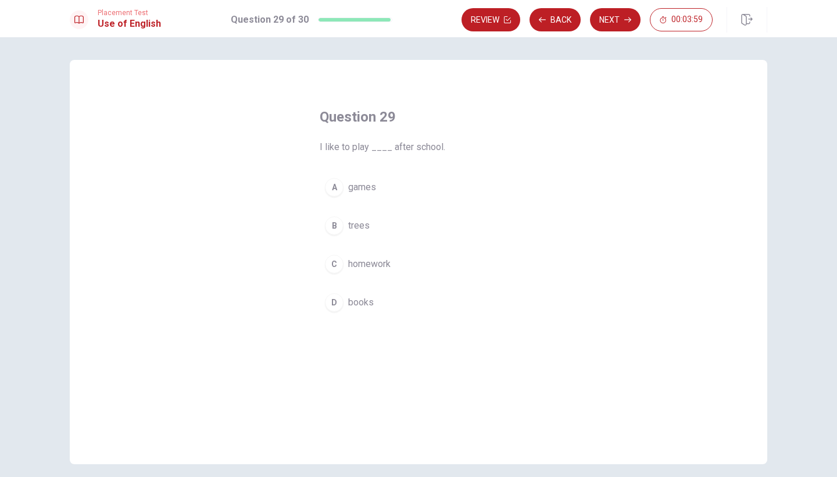
click at [334, 187] on div "A" at bounding box center [334, 187] width 19 height 19
click at [624, 16] on button "Next" at bounding box center [615, 19] width 51 height 23
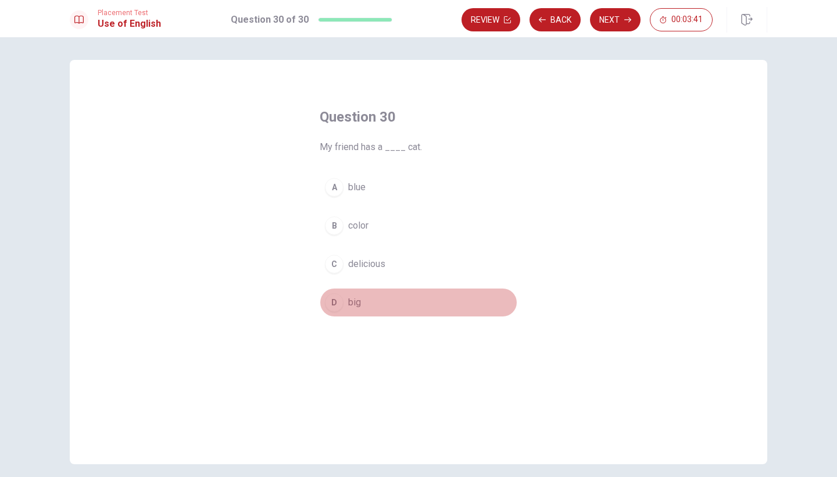
click at [335, 306] on div "D" at bounding box center [334, 302] width 19 height 19
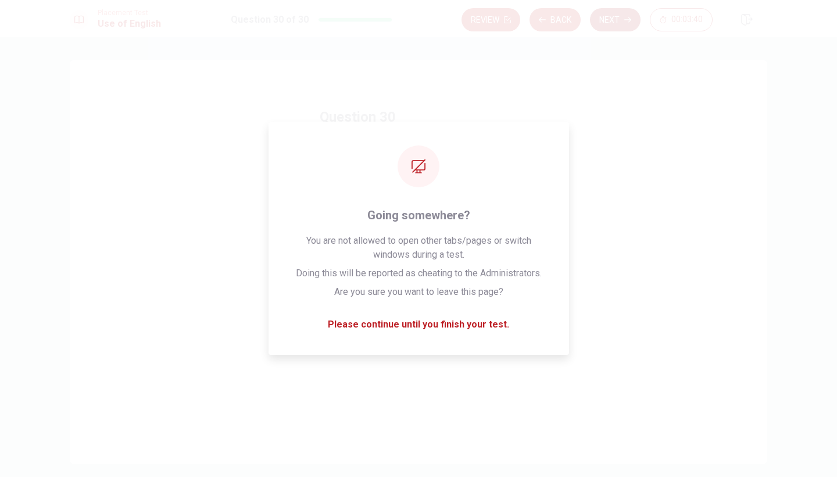
click at [619, 18] on button "Next" at bounding box center [615, 19] width 51 height 23
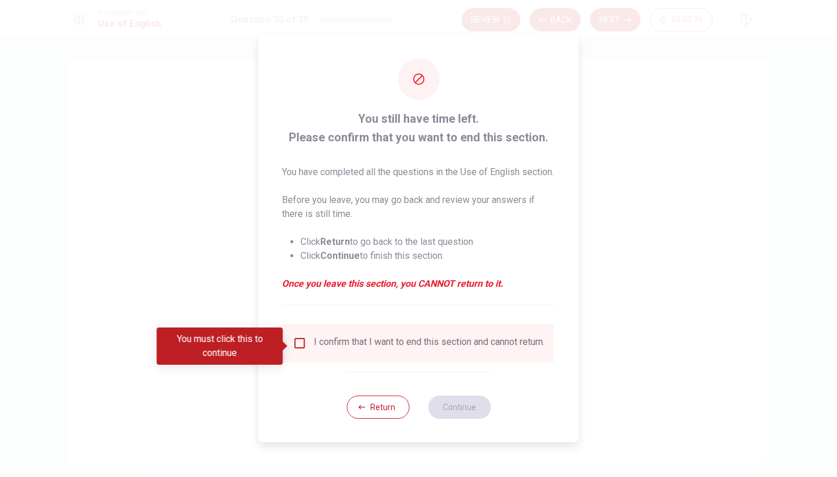
click at [304, 346] on input "You must click this to continue" at bounding box center [300, 343] width 14 height 14
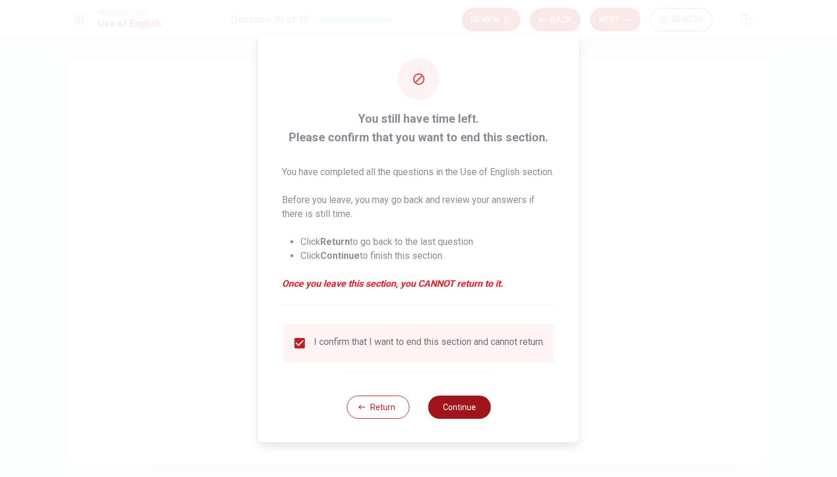
click at [463, 415] on button "Continue" at bounding box center [459, 406] width 63 height 23
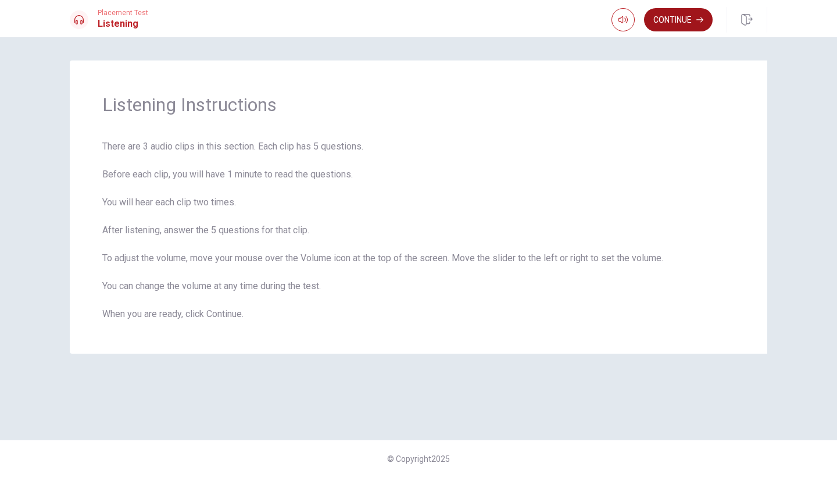
click at [688, 16] on button "Continue" at bounding box center [678, 19] width 69 height 23
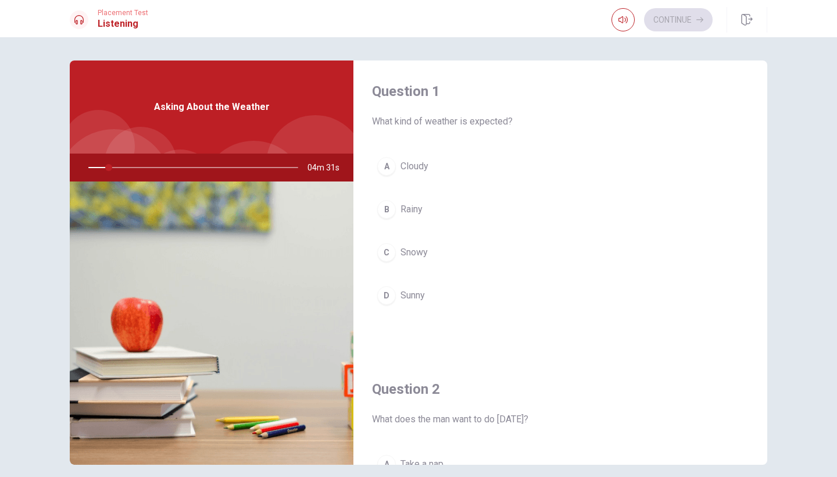
scroll to position [2, 0]
click at [388, 167] on div "A" at bounding box center [386, 165] width 19 height 19
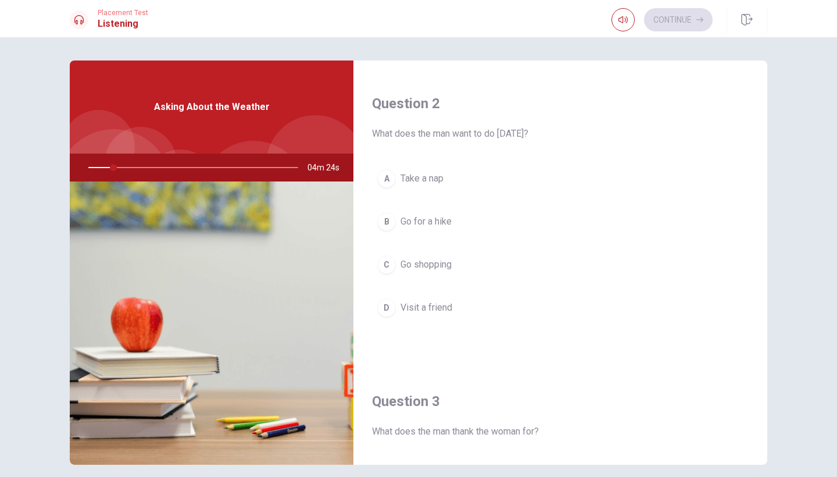
scroll to position [287, 0]
click at [381, 180] on div "A" at bounding box center [386, 179] width 19 height 19
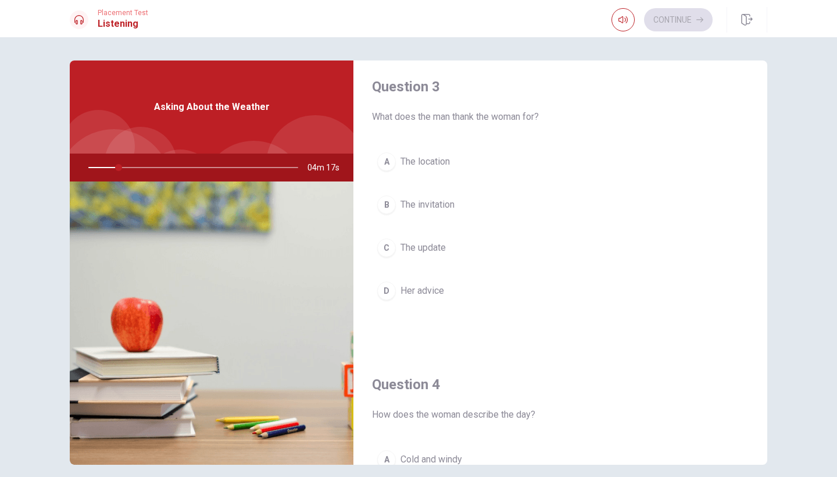
scroll to position [598, 0]
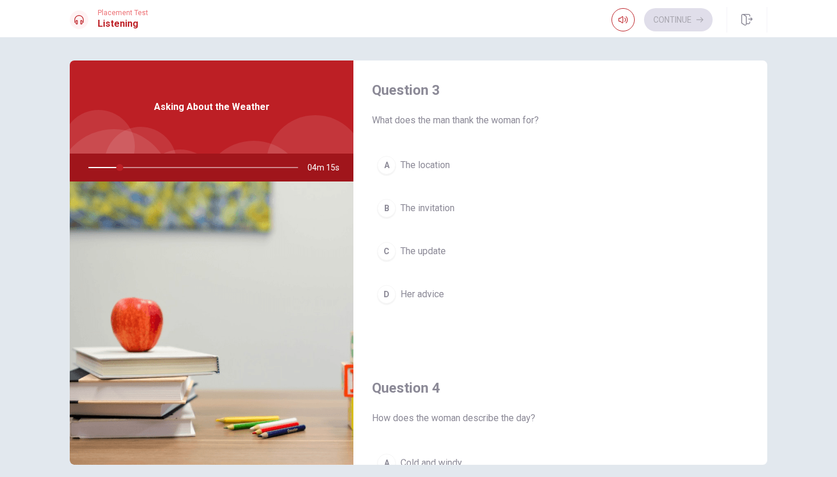
click at [388, 167] on div "A" at bounding box center [386, 165] width 19 height 19
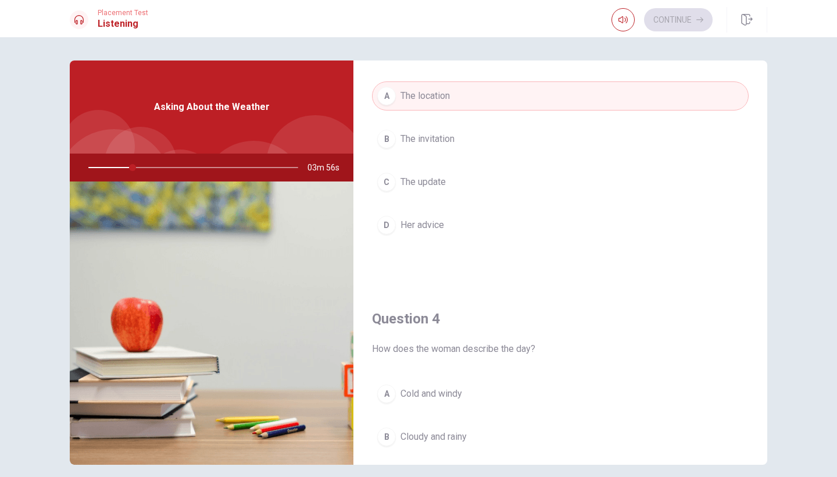
scroll to position [666, 0]
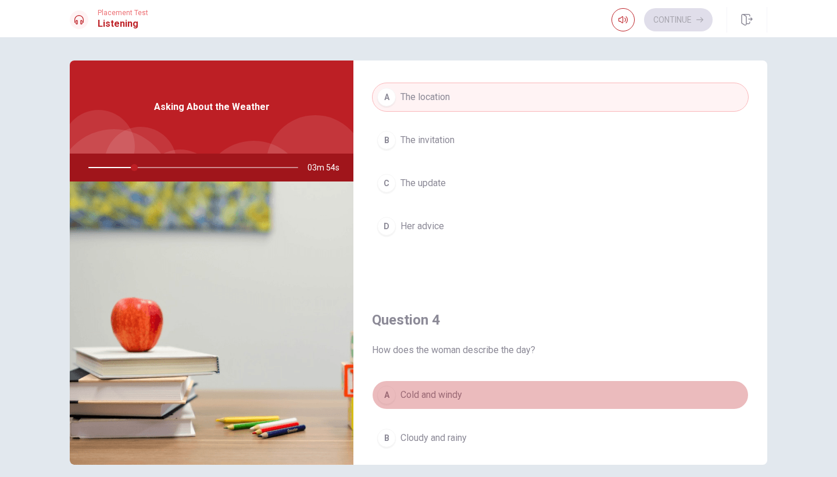
click at [389, 398] on div "A" at bounding box center [386, 394] width 19 height 19
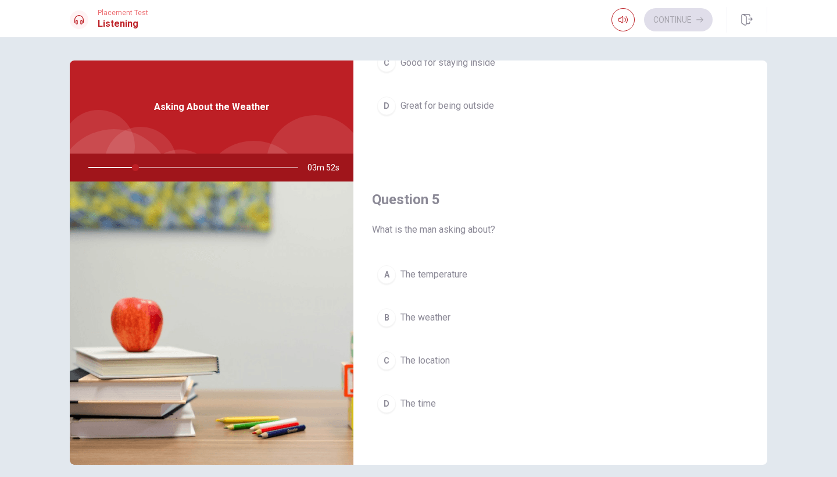
scroll to position [1084, 0]
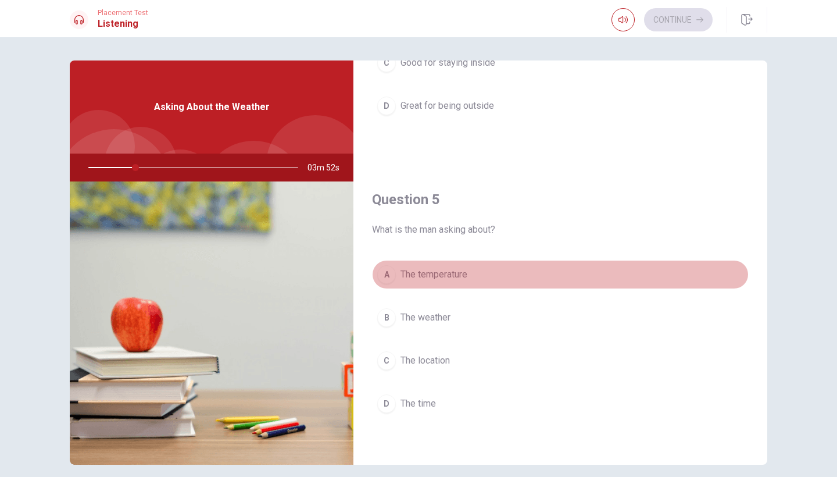
click at [388, 274] on div "A" at bounding box center [386, 274] width 19 height 19
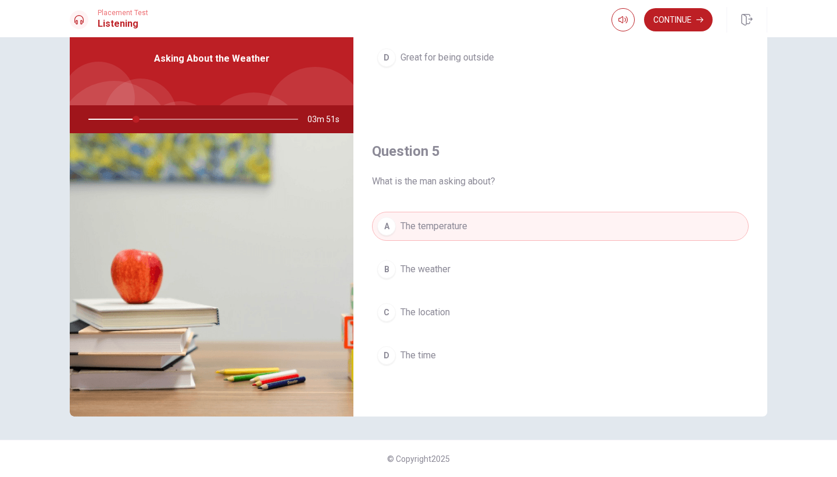
scroll to position [48, 0]
click at [677, 20] on button "Continue" at bounding box center [678, 19] width 69 height 23
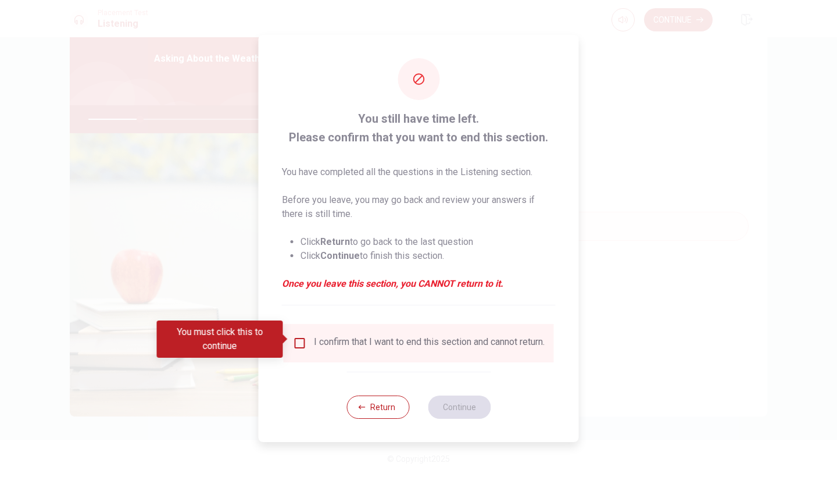
click at [295, 340] on input "You must click this to continue" at bounding box center [300, 343] width 14 height 14
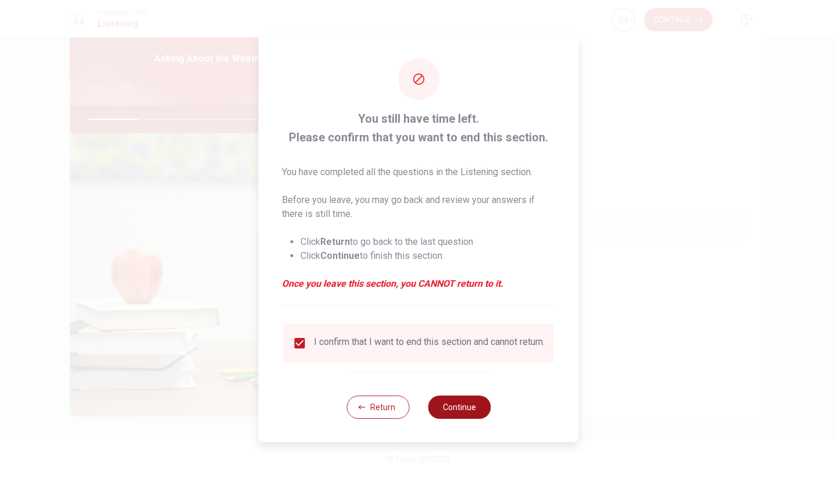
click at [470, 407] on button "Continue" at bounding box center [459, 406] width 63 height 23
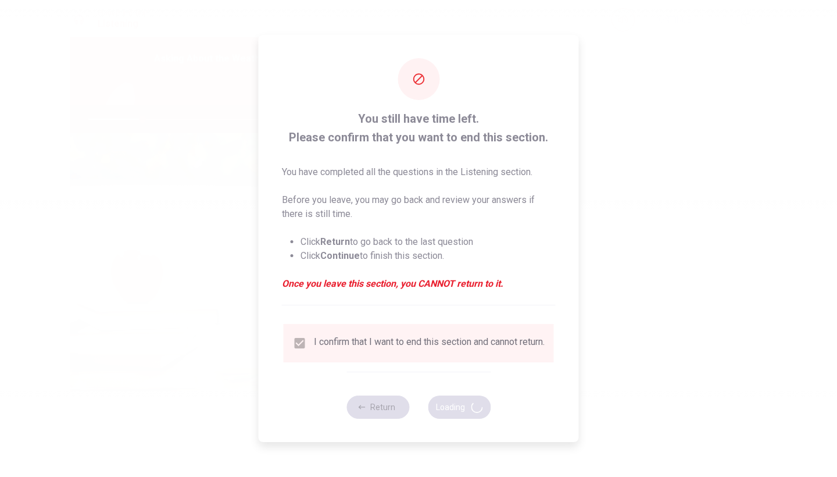
type input "26"
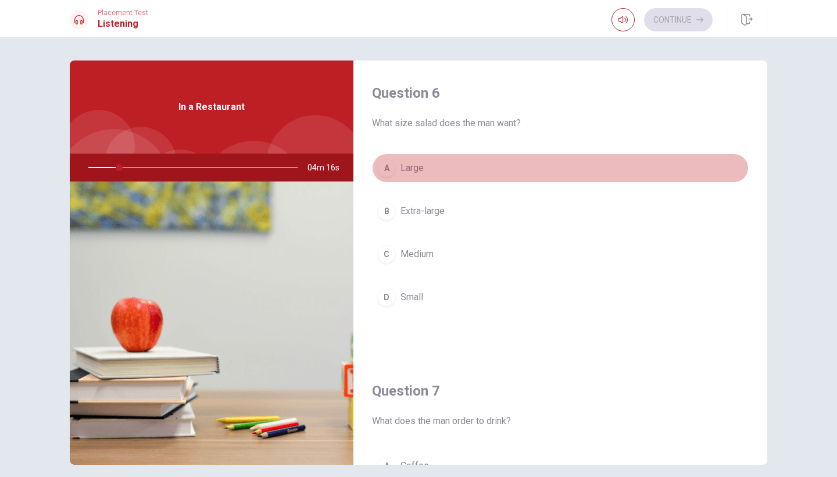
click at [391, 170] on div "A" at bounding box center [386, 168] width 19 height 19
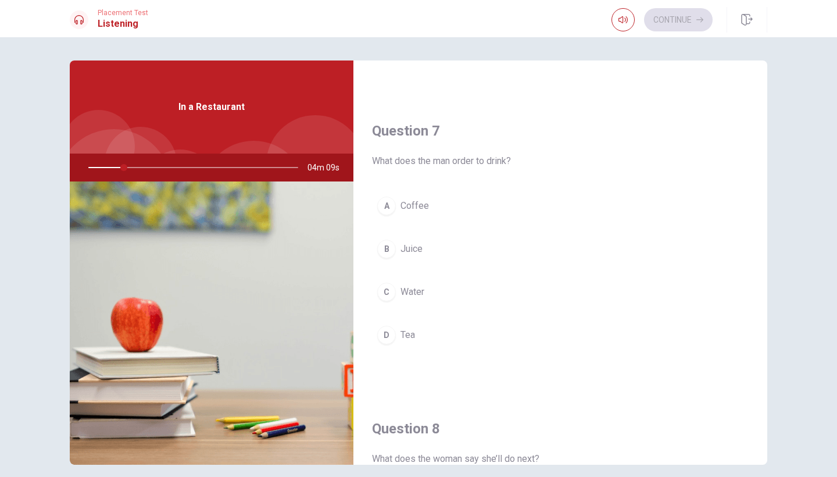
scroll to position [262, 0]
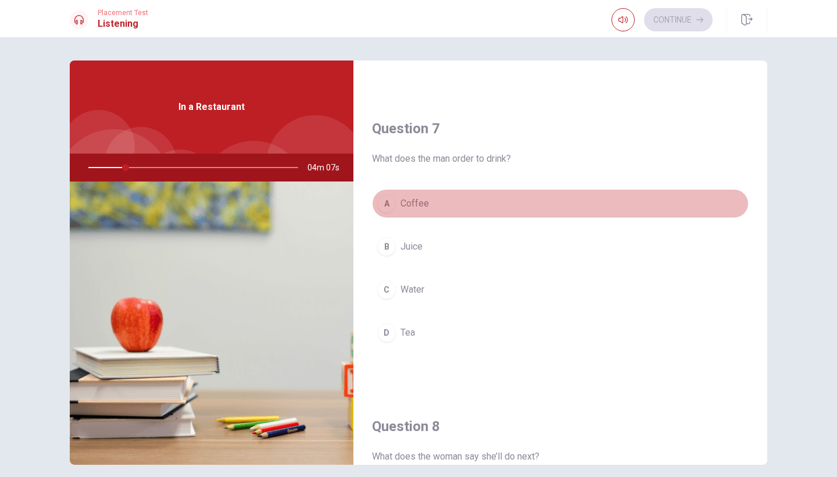
click at [385, 202] on div "A" at bounding box center [386, 203] width 19 height 19
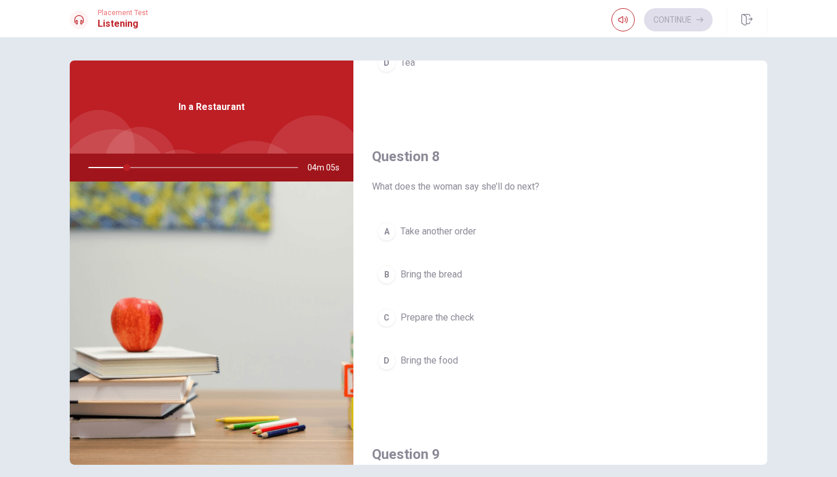
scroll to position [532, 0]
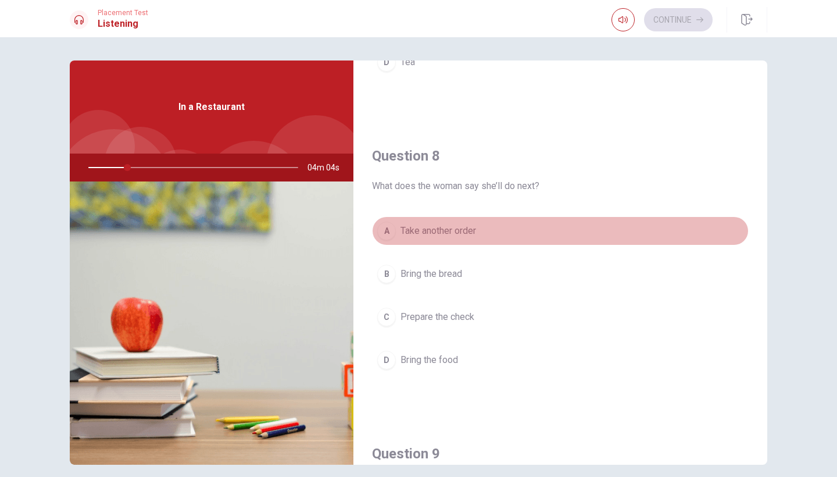
click at [385, 233] on div "A" at bounding box center [386, 230] width 19 height 19
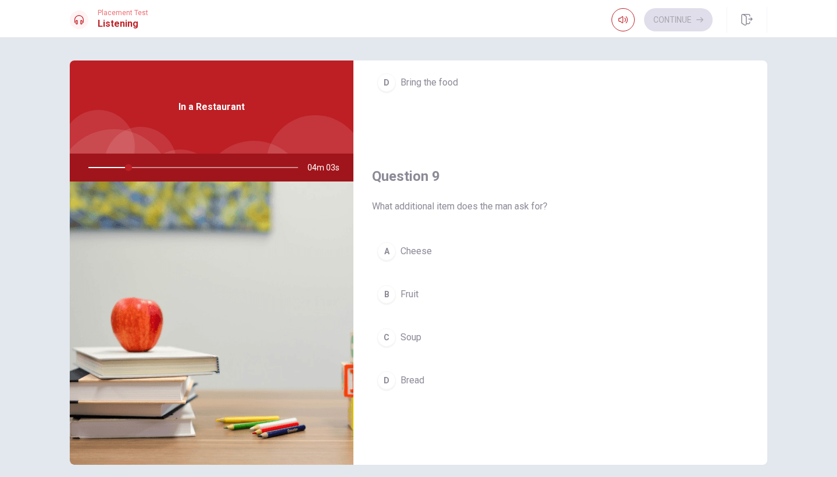
scroll to position [811, 0]
click at [382, 254] on div "A" at bounding box center [386, 249] width 19 height 19
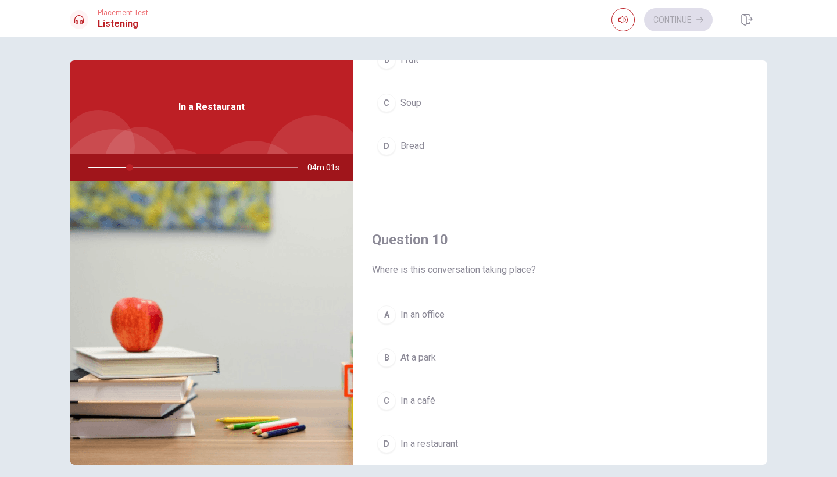
scroll to position [1047, 0]
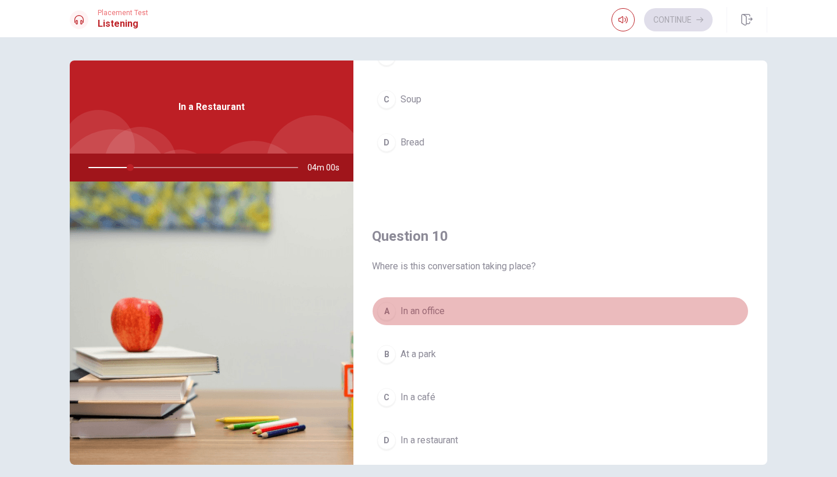
click at [385, 317] on div "A" at bounding box center [386, 311] width 19 height 19
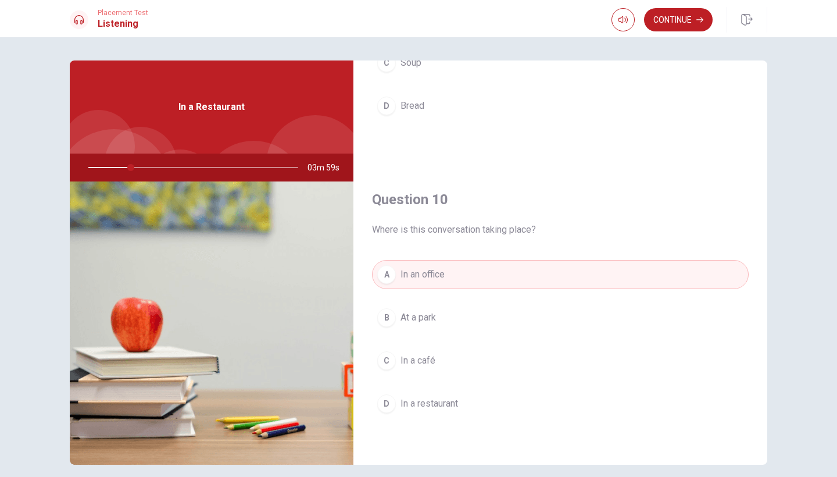
scroll to position [1084, 0]
click at [692, 19] on button "Continue" at bounding box center [678, 19] width 69 height 23
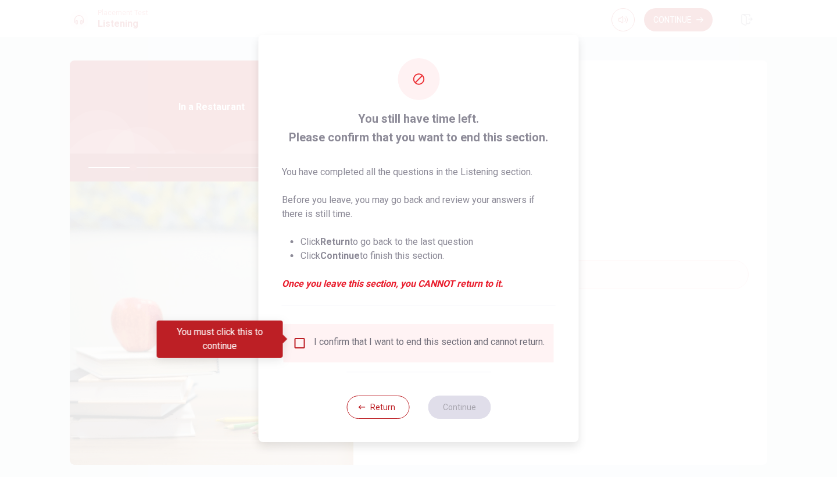
click at [300, 338] on input "You must click this to continue" at bounding box center [300, 343] width 14 height 14
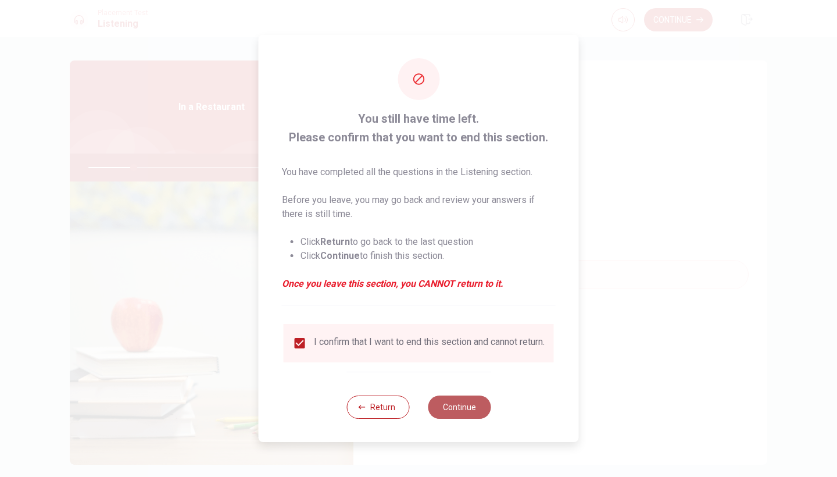
click at [461, 410] on button "Continue" at bounding box center [459, 406] width 63 height 23
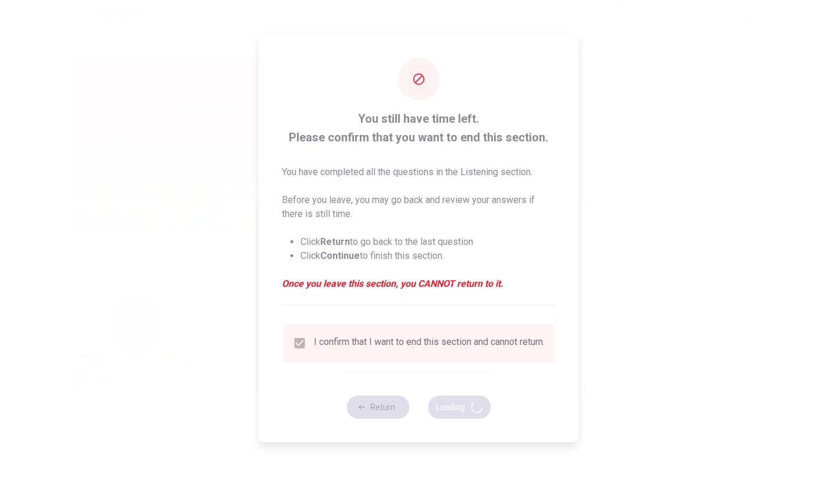
type input "23"
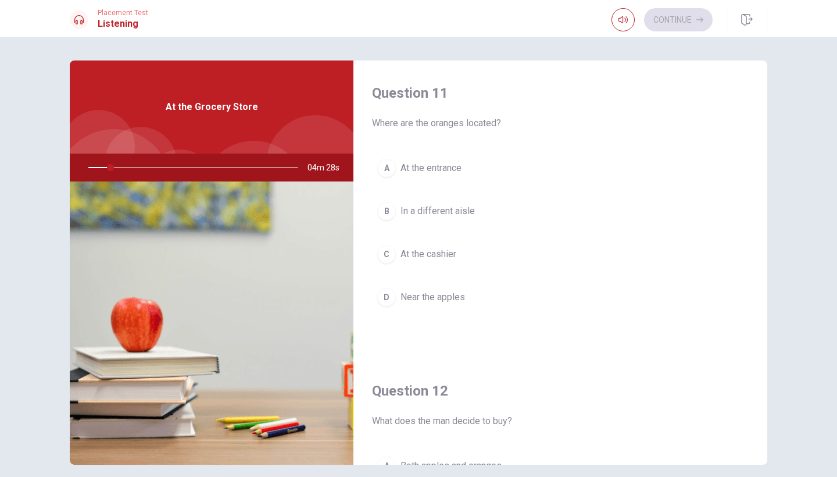
drag, startPoint x: 111, startPoint y: 171, endPoint x: 179, endPoint y: 170, distance: 68.0
click at [181, 170] on div at bounding box center [190, 167] width 233 height 28
drag, startPoint x: 112, startPoint y: 169, endPoint x: 157, endPoint y: 167, distance: 44.8
click at [157, 167] on div at bounding box center [190, 167] width 233 height 28
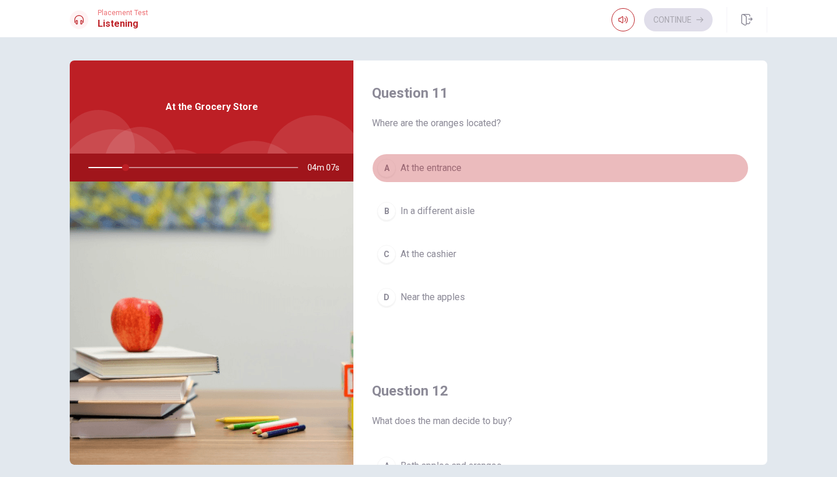
click at [388, 170] on div "A" at bounding box center [386, 168] width 19 height 19
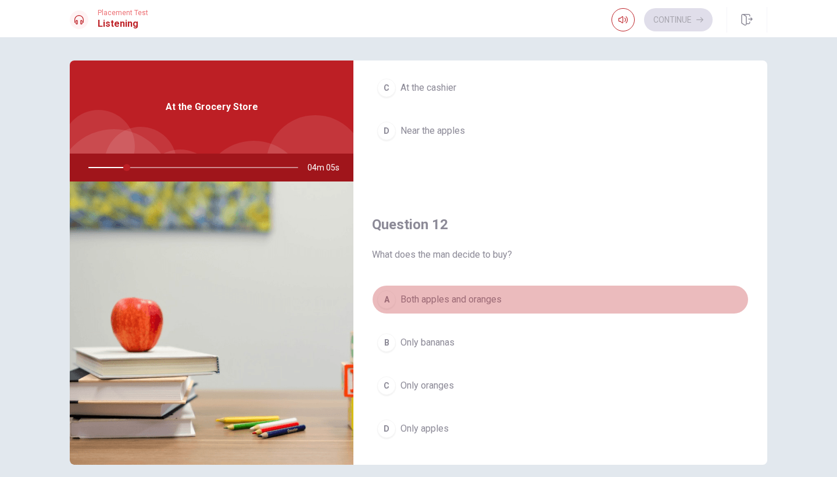
click at [400, 309] on button "A Both apples and oranges" at bounding box center [560, 299] width 377 height 29
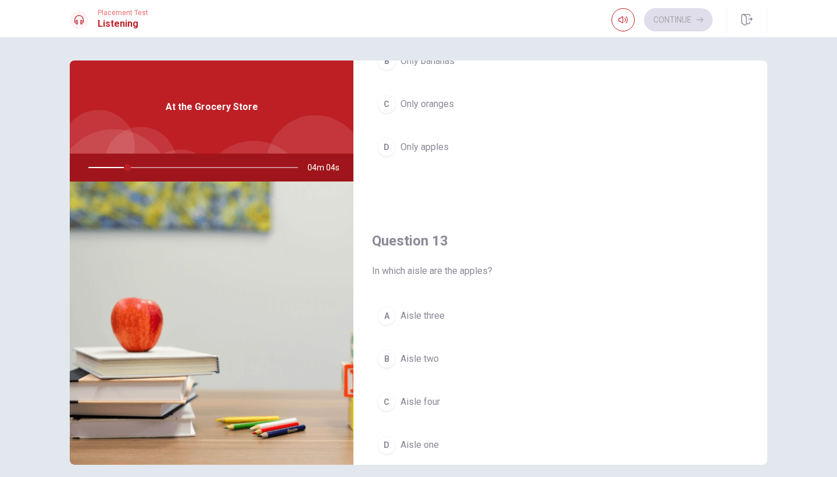
scroll to position [473, 0]
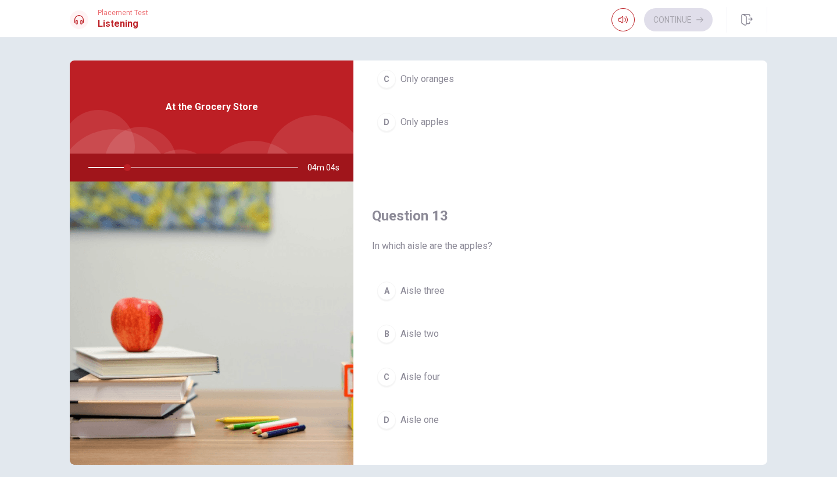
click at [428, 294] on span "Aisle three" at bounding box center [422, 291] width 44 height 14
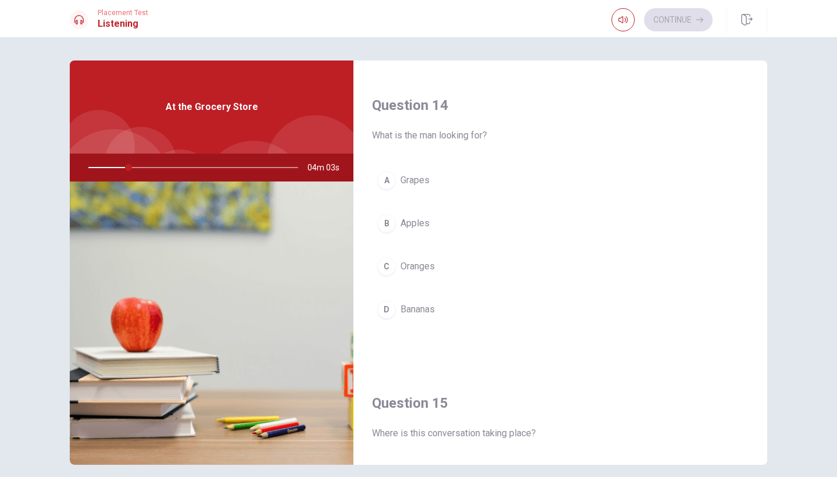
scroll to position [911, 0]
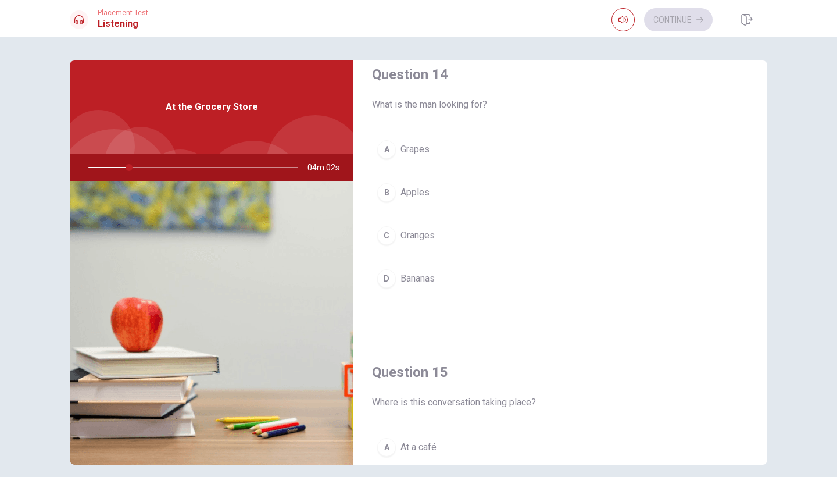
click at [425, 153] on span "Grapes" at bounding box center [414, 149] width 29 height 14
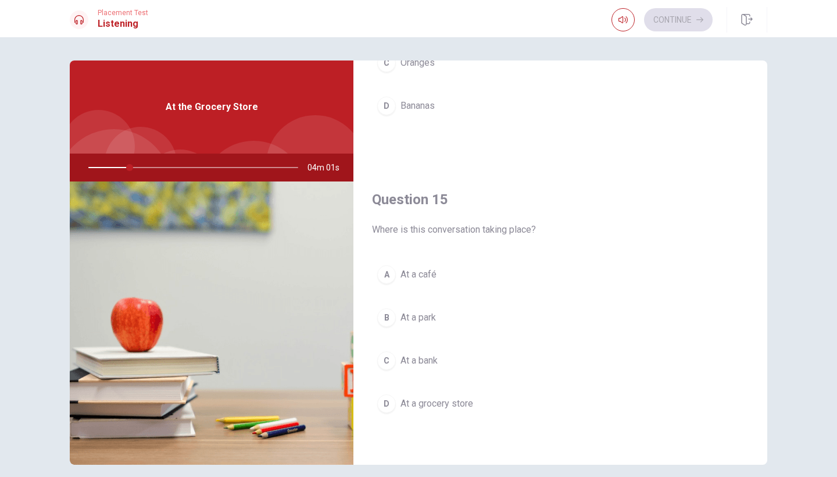
scroll to position [1084, 0]
click at [418, 272] on span "At a café" at bounding box center [418, 274] width 36 height 14
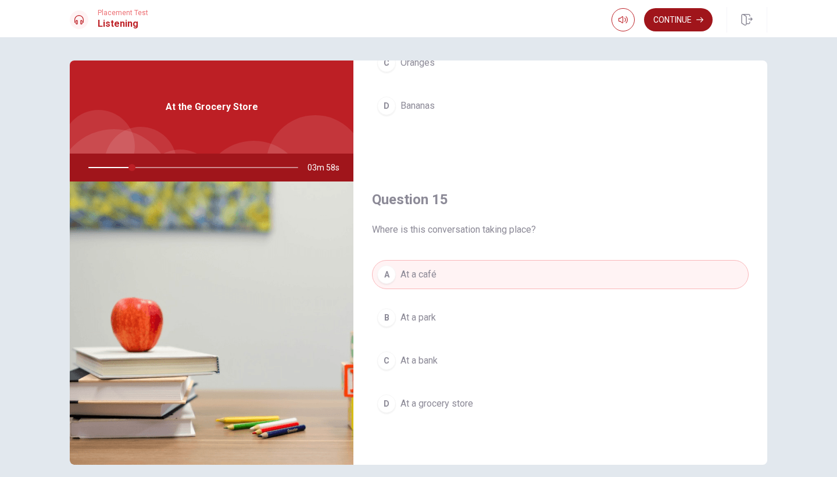
click at [687, 21] on button "Continue" at bounding box center [678, 19] width 69 height 23
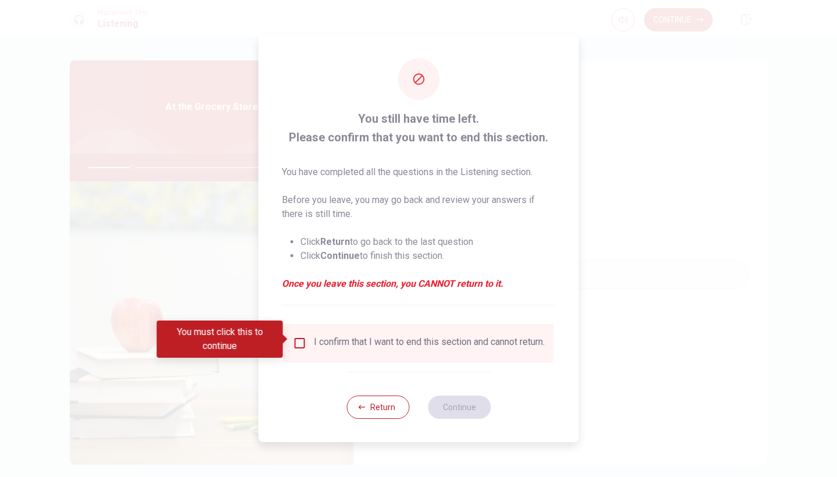
click at [299, 339] on input "You must click this to continue" at bounding box center [300, 343] width 14 height 14
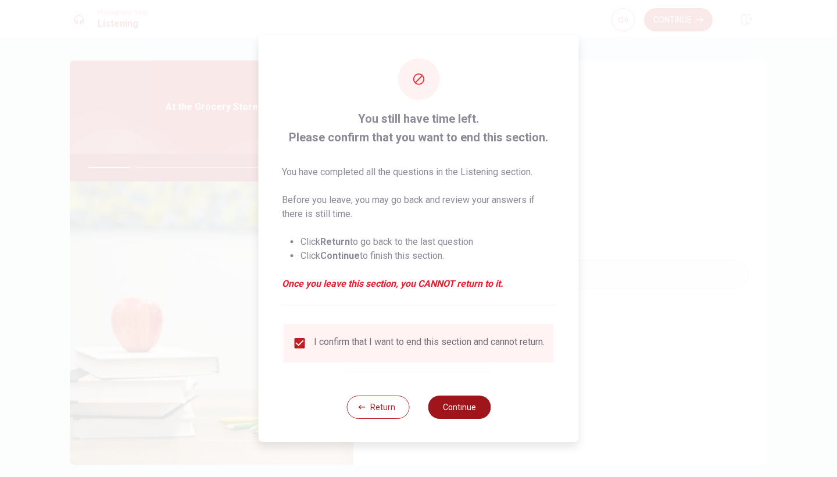
click at [461, 417] on button "Continue" at bounding box center [459, 406] width 63 height 23
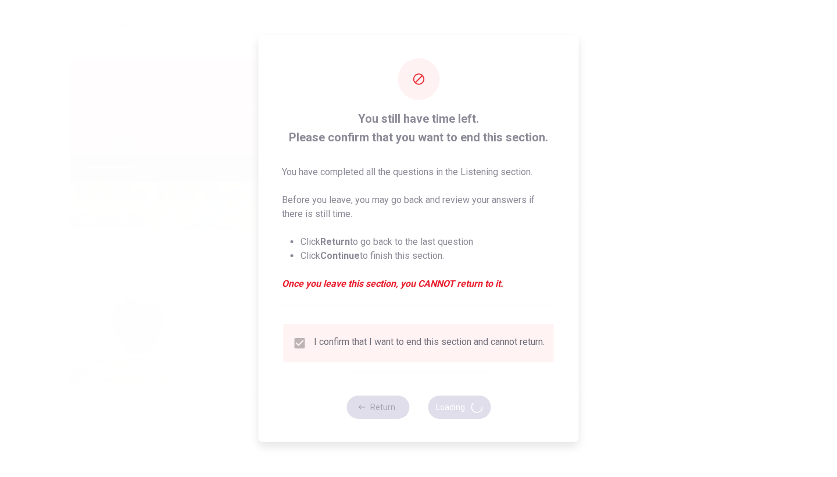
type input "22"
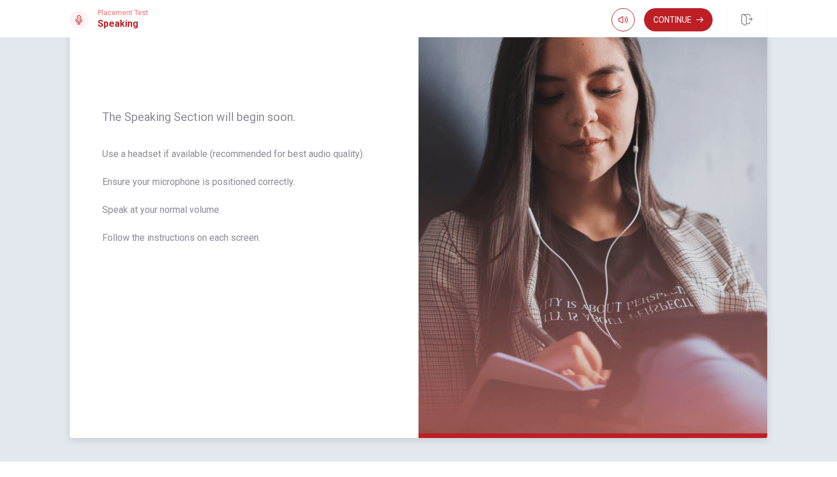
scroll to position [124, 0]
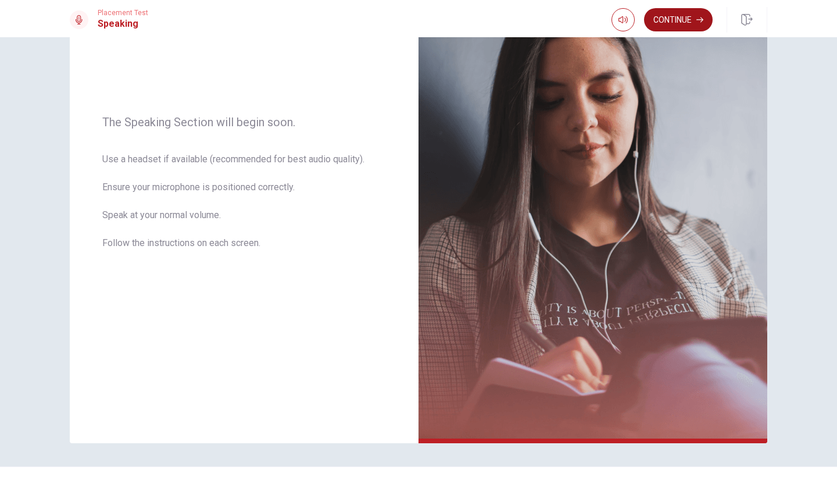
click at [678, 24] on button "Continue" at bounding box center [678, 19] width 69 height 23
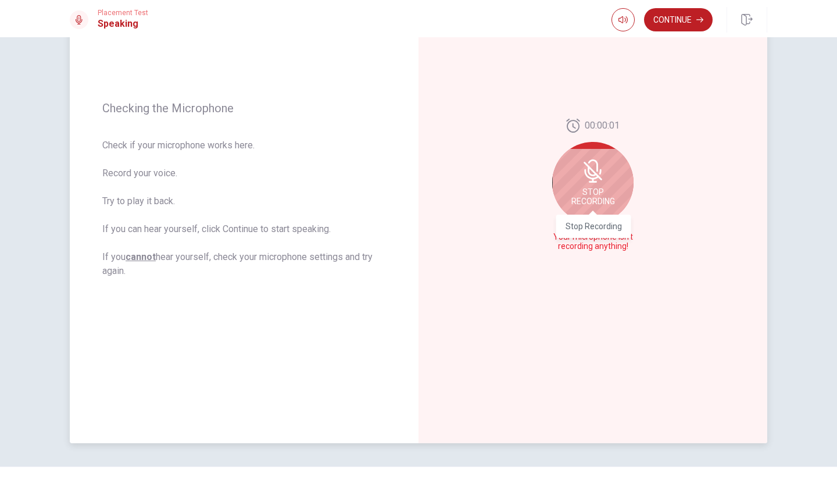
click at [589, 190] on span "Stop Recording" at bounding box center [593, 196] width 44 height 19
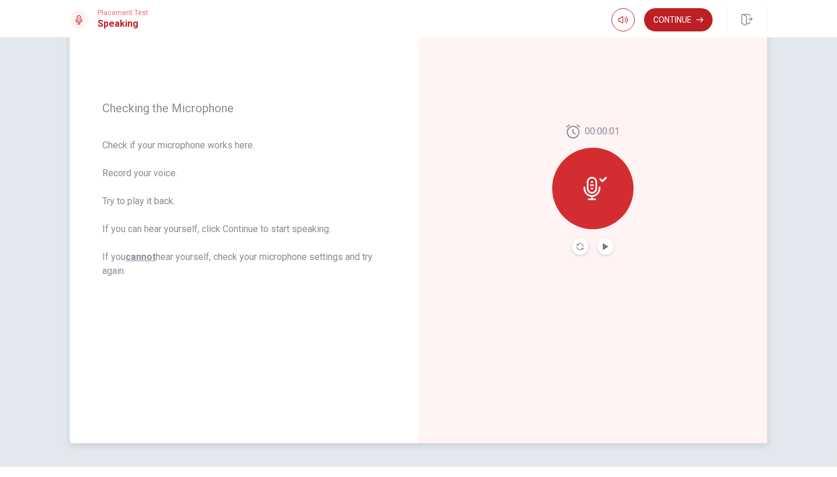
click at [604, 256] on div "00:00:01" at bounding box center [592, 189] width 349 height 507
click at [606, 248] on icon "Play Audio" at bounding box center [605, 246] width 5 height 7
click at [581, 248] on icon "Record Again" at bounding box center [580, 246] width 7 height 7
click at [608, 249] on icon "Play Audio" at bounding box center [605, 246] width 7 height 7
click at [579, 244] on icon "Record Again" at bounding box center [580, 246] width 7 height 7
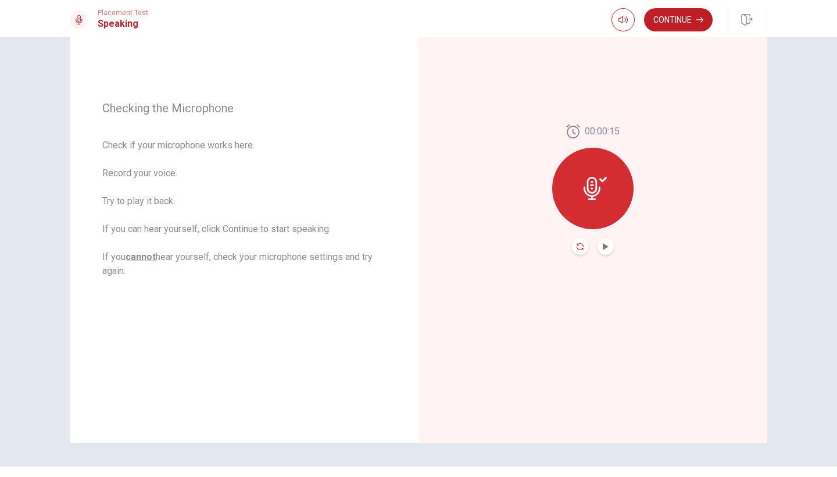
click at [581, 248] on icon "Record Again" at bounding box center [580, 246] width 7 height 7
click at [679, 14] on button "Continue" at bounding box center [678, 19] width 69 height 23
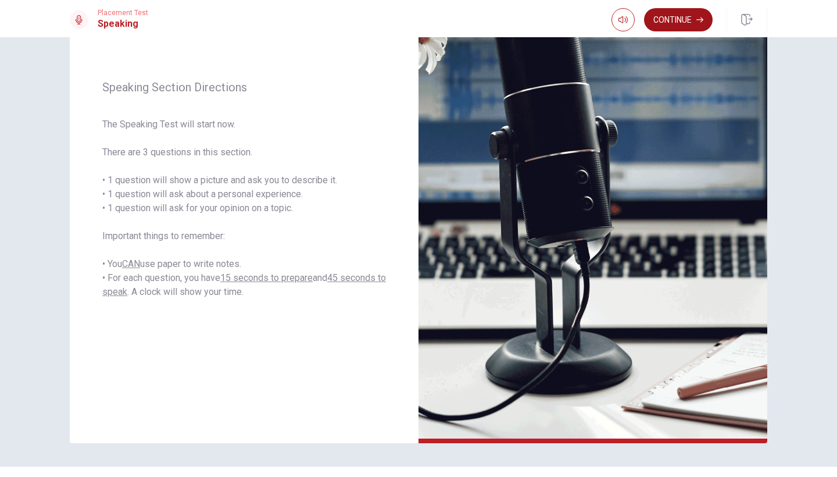
click at [680, 18] on button "Continue" at bounding box center [678, 19] width 69 height 23
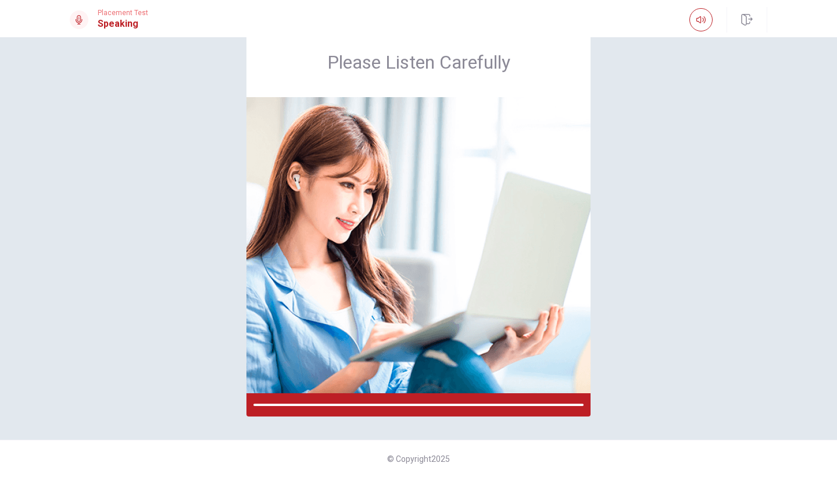
scroll to position [33, 0]
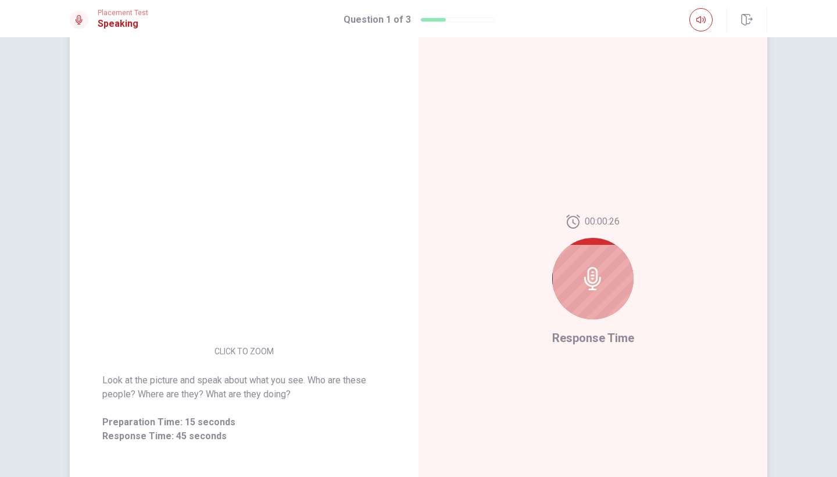
click at [584, 290] on div at bounding box center [592, 278] width 81 height 81
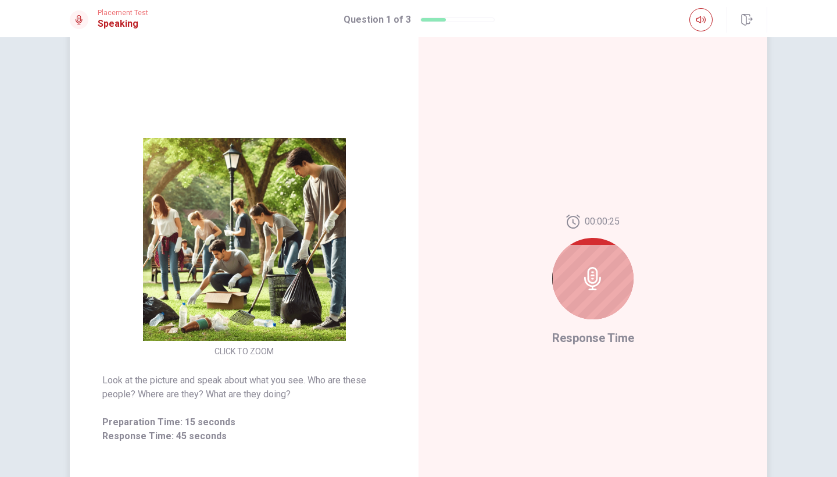
click at [592, 276] on icon at bounding box center [592, 278] width 23 height 23
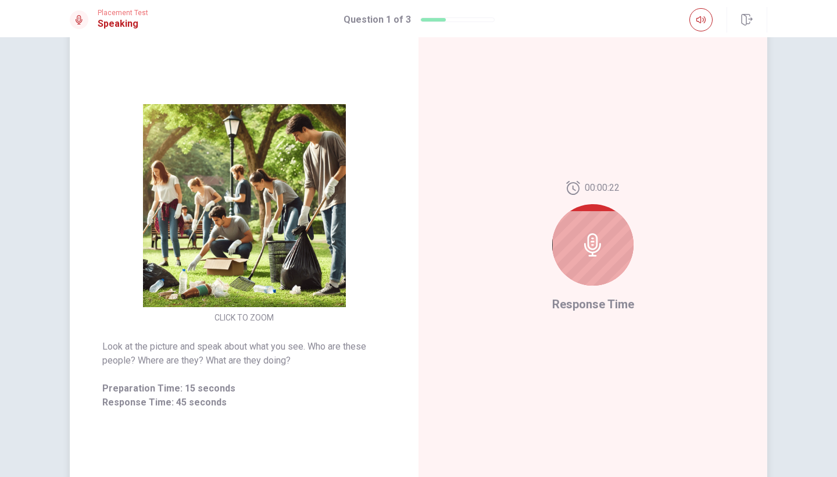
scroll to position [64, 0]
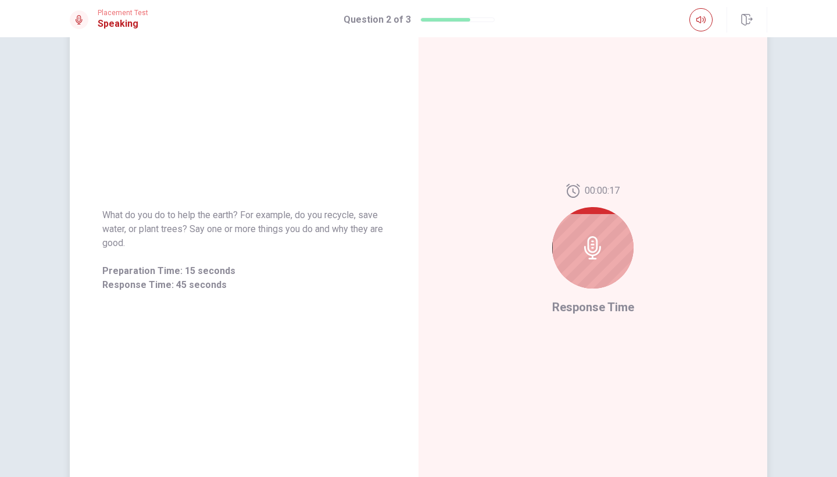
click at [607, 235] on div at bounding box center [592, 247] width 81 height 81
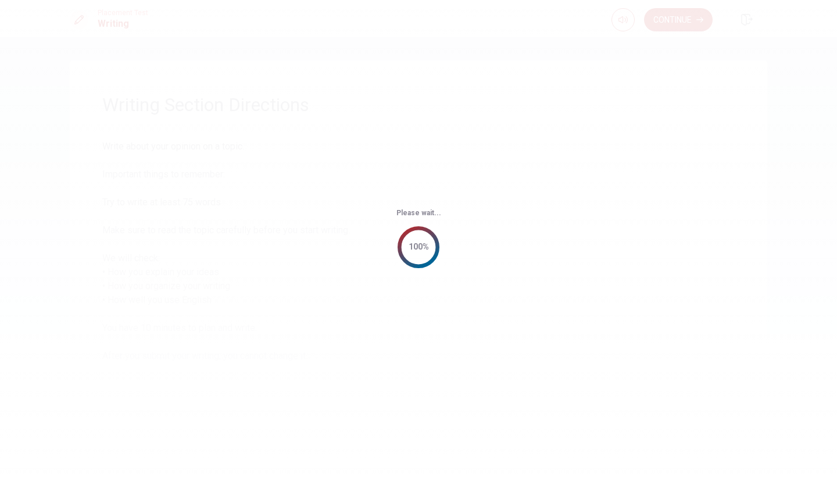
scroll to position [0, 0]
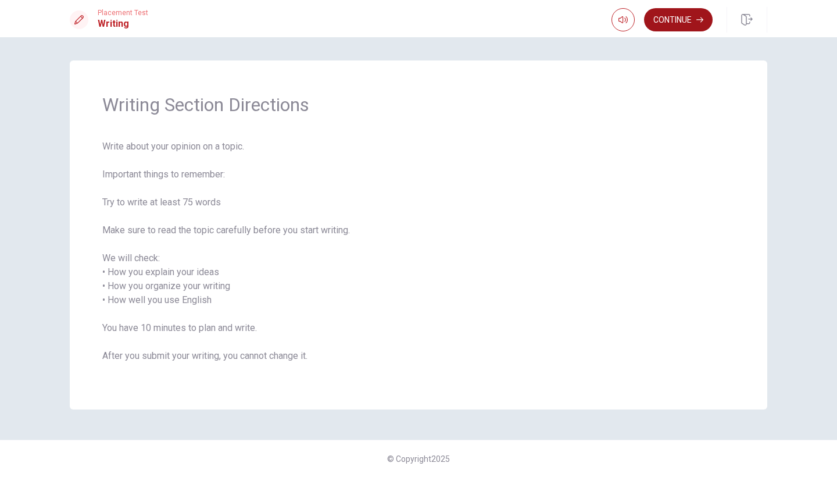
click at [675, 19] on button "Continue" at bounding box center [678, 19] width 69 height 23
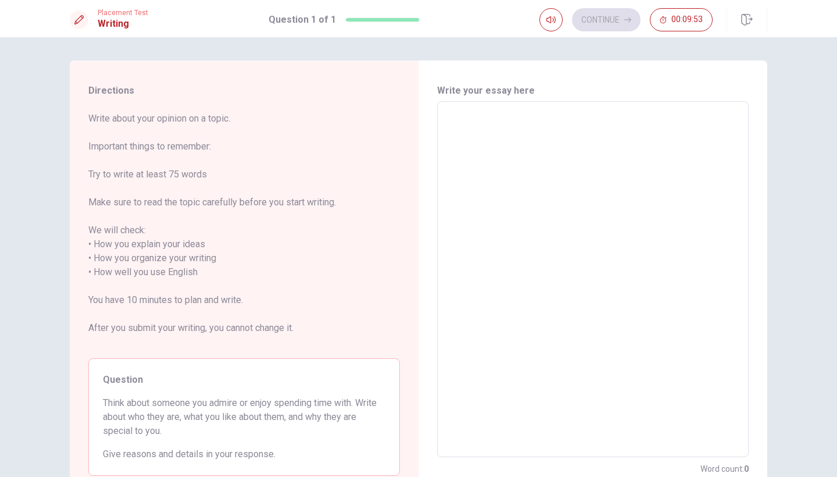
click at [552, 166] on textarea at bounding box center [592, 279] width 295 height 337
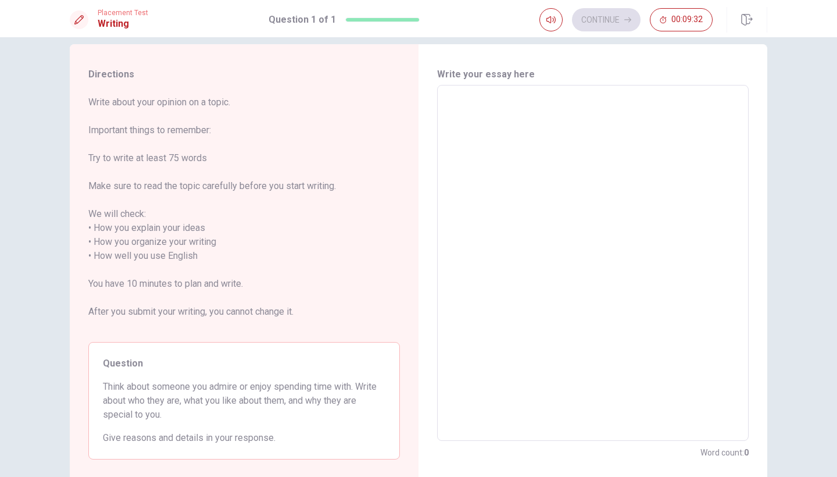
scroll to position [10, 0]
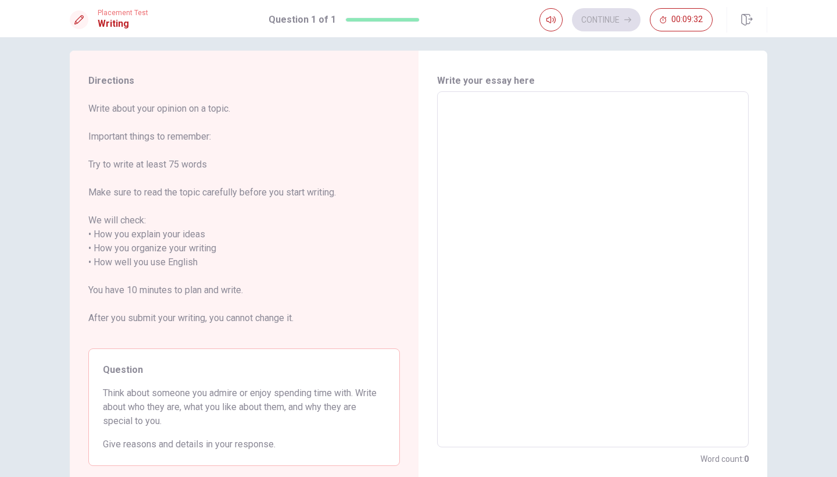
click at [552, 167] on textarea at bounding box center [592, 269] width 295 height 337
type textarea "g"
type textarea "x"
type textarea "gd"
type textarea "x"
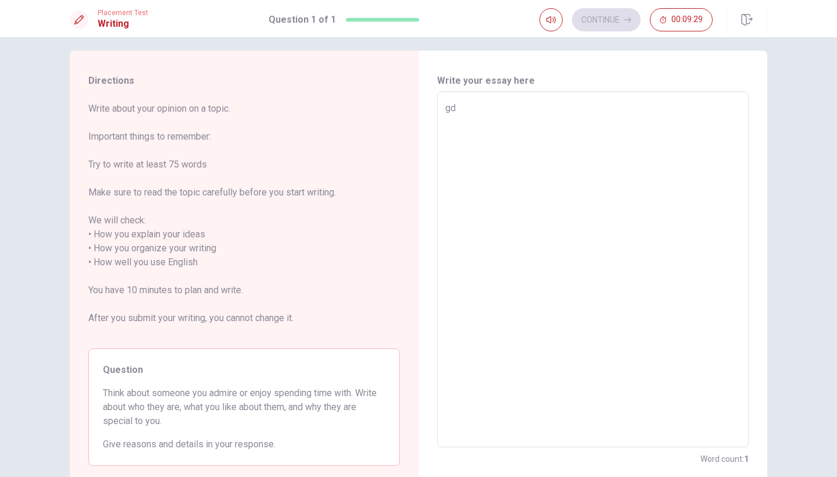
type textarea "g"
type textarea "x"
click at [692, 24] on span "00:09:24" at bounding box center [686, 19] width 31 height 9
click at [697, 23] on icon "button" at bounding box center [700, 19] width 9 height 9
click at [713, 8] on div "Continue 00:09:20" at bounding box center [653, 20] width 228 height 26
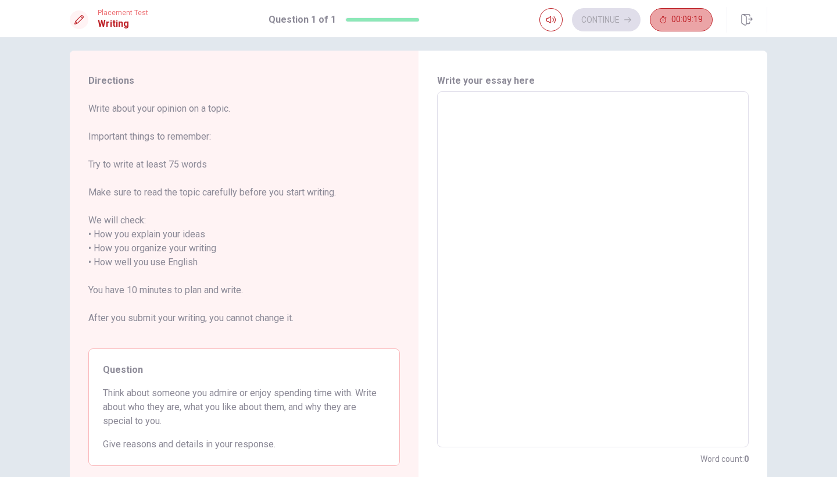
click at [692, 27] on button "00:09:19" at bounding box center [681, 19] width 63 height 23
click at [698, 24] on icon "button" at bounding box center [700, 19] width 9 height 9
click at [549, 119] on textarea at bounding box center [592, 269] width 295 height 337
type textarea "I"
type textarea "x"
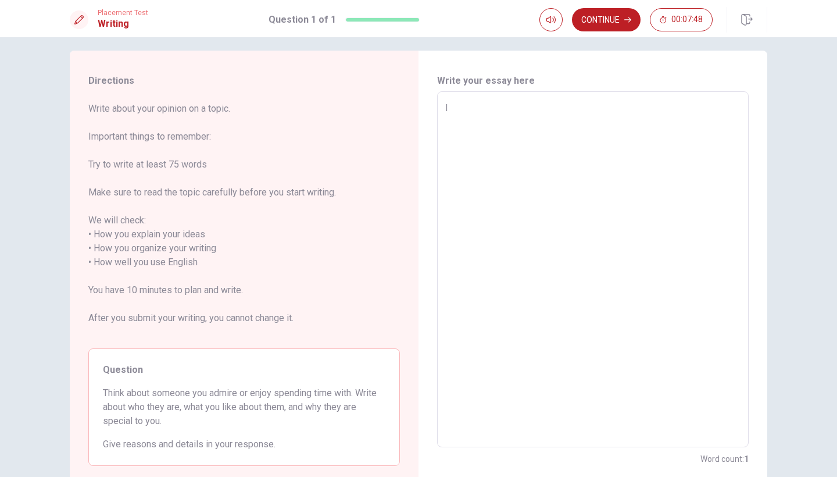
type textarea "I,"
type textarea "x"
type textarea "I"
type textarea "x"
type textarea "I"
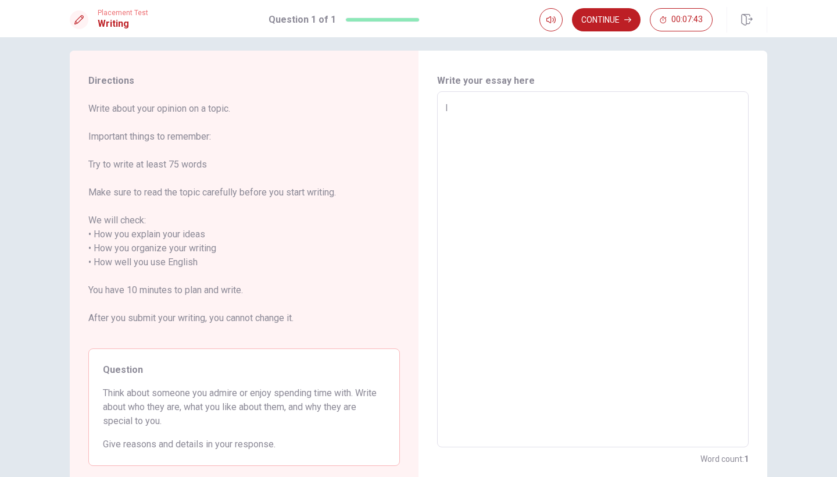
type textarea "x"
type textarea "I a"
type textarea "x"
type textarea "I am"
type textarea "x"
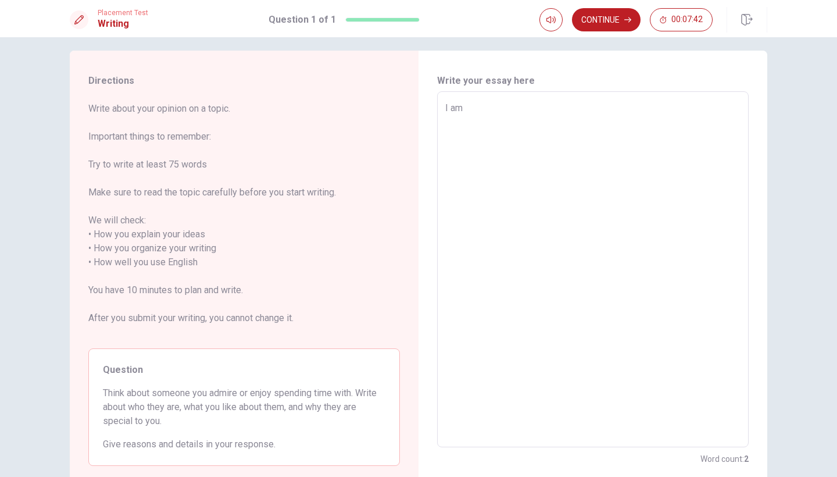
type textarea "I am"
type textarea "x"
type textarea "I am b"
type textarea "x"
type textarea "I am"
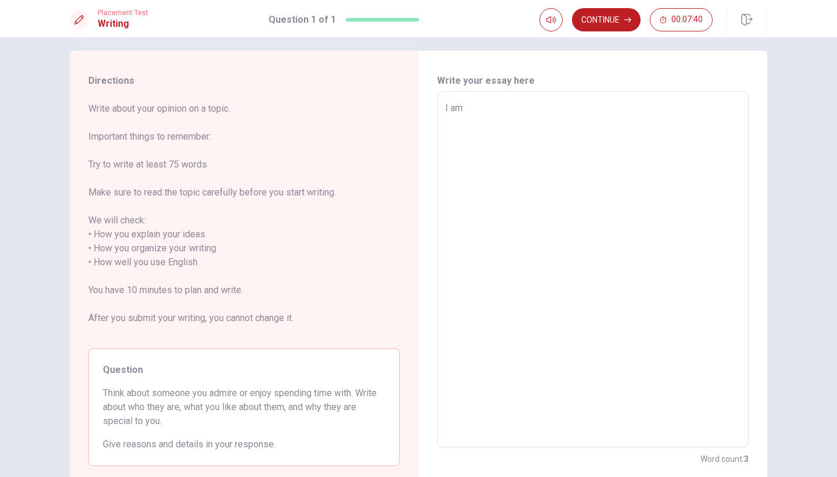
type textarea "x"
type textarea "I am n"
type textarea "x"
type textarea "I am no"
type textarea "x"
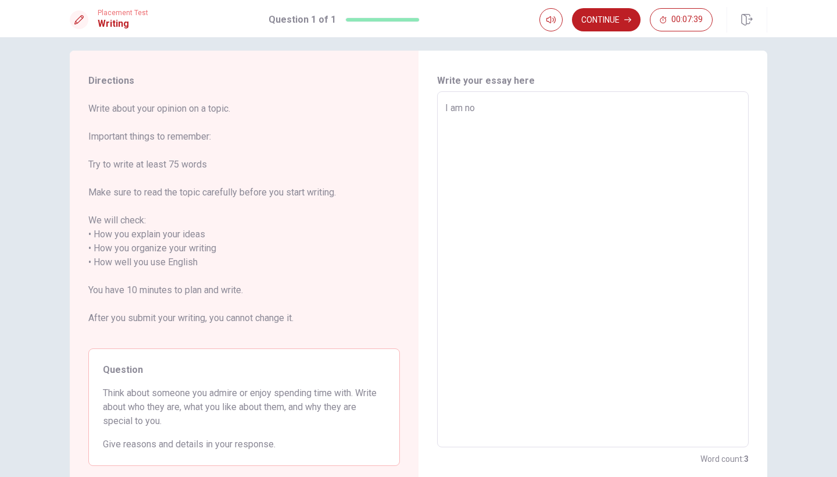
type textarea "I am not"
type textarea "x"
type textarea "I am not"
type textarea "x"
type textarea "I am not c"
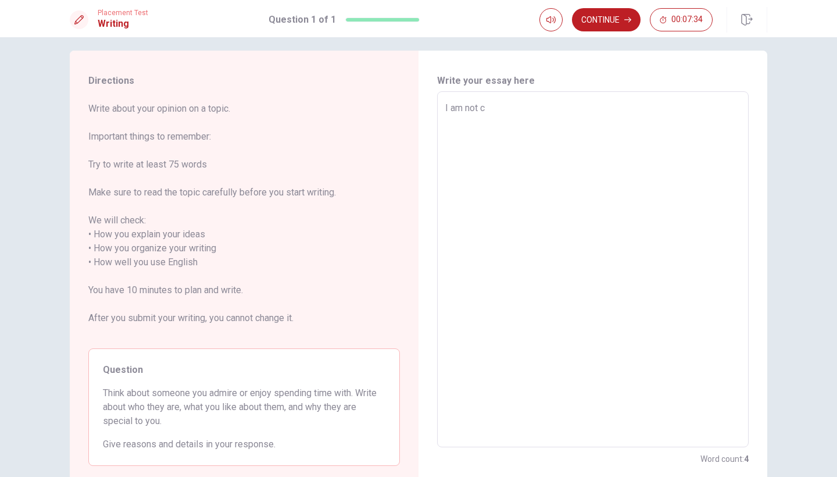
type textarea "x"
type textarea "I am not ca"
type textarea "x"
type textarea "I am not cap"
type textarea "x"
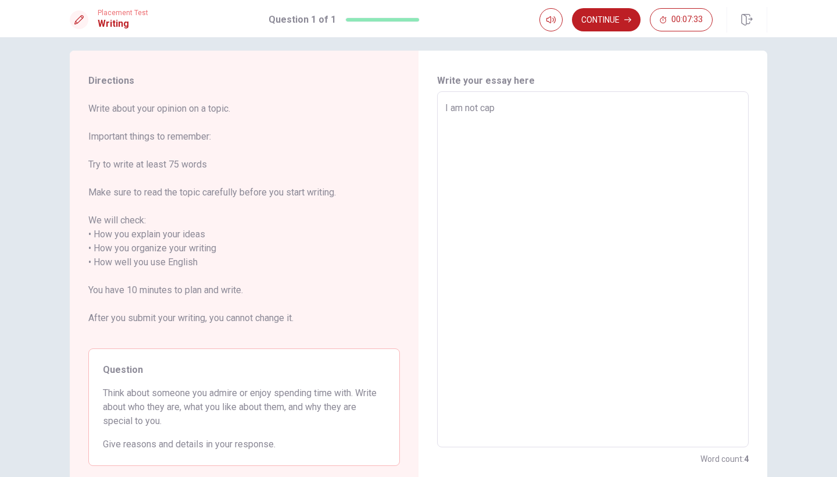
type textarea "I am not capa"
type textarea "x"
type textarea "I am not capab"
type textarea "x"
type textarea "I am not capabl"
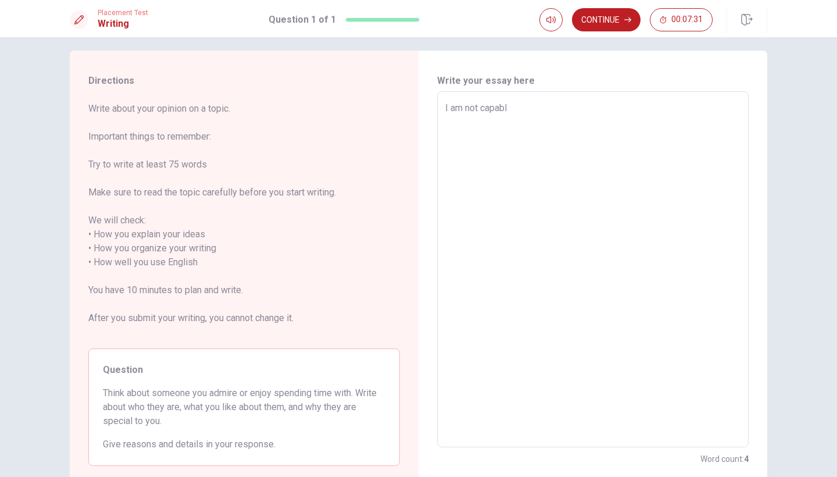
type textarea "x"
type textarea "I am not capable"
type textarea "x"
type textarea "I am not capable"
type textarea "x"
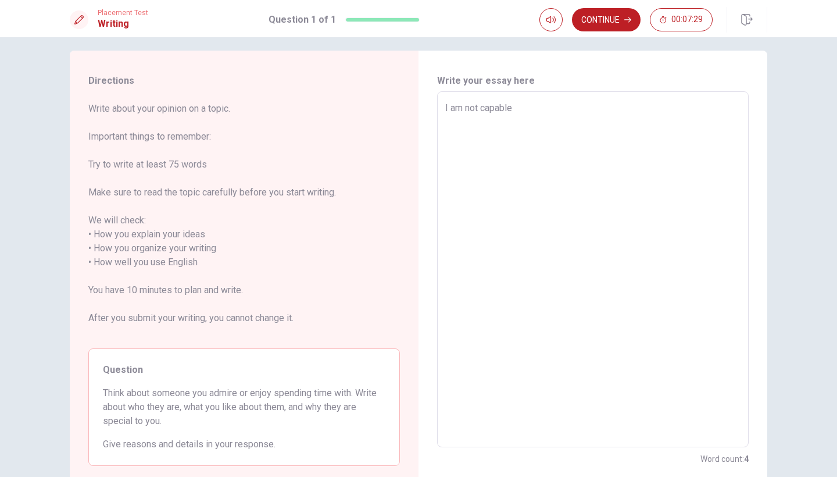
type textarea "I am not capable o"
type textarea "x"
type textarea "I am not capable of"
type textarea "x"
type textarea "I am not capable of"
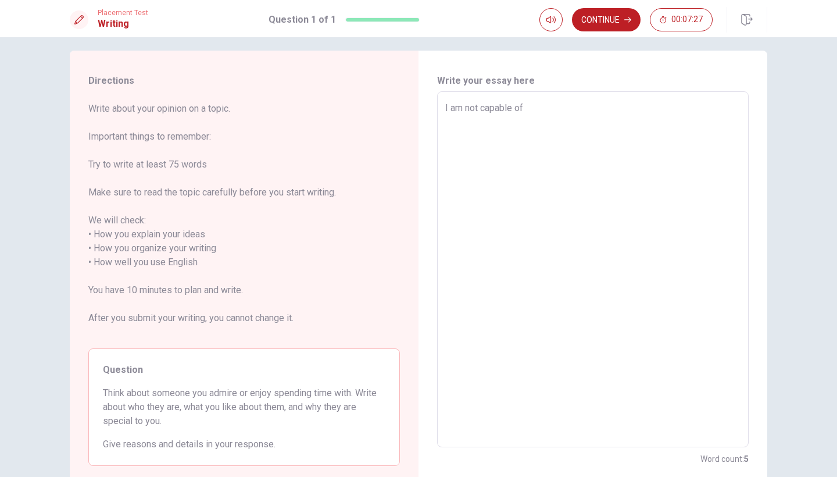
type textarea "x"
type textarea "I am not capable of i"
type textarea "x"
type textarea "I am not capable of ii"
type textarea "x"
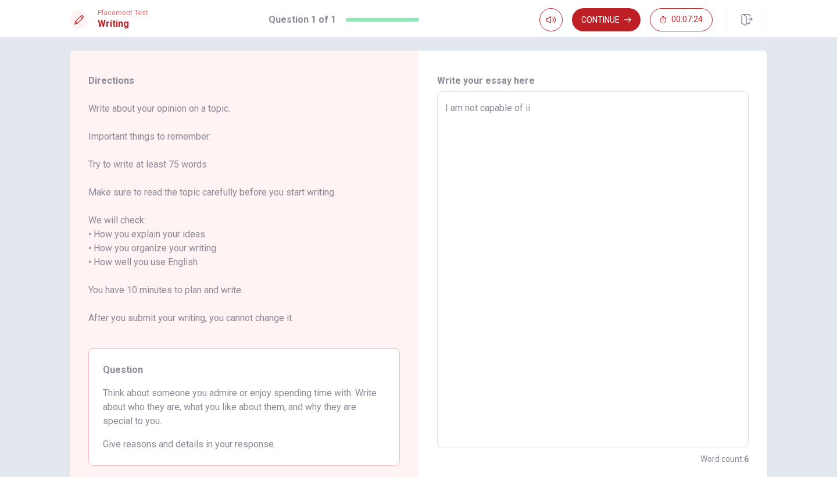
type textarea "I am not capable of i"
type textarea "x"
type textarea "I am not capable of it"
type textarea "x"
type textarea "I am not capable of it."
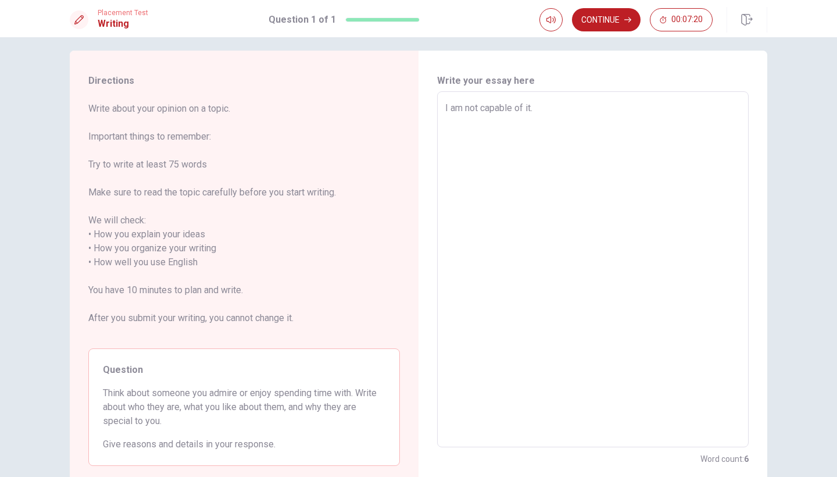
type textarea "x"
type textarea "I am not capable of it."
type textarea "x"
type textarea "I am not capable of it. t"
type textarea "x"
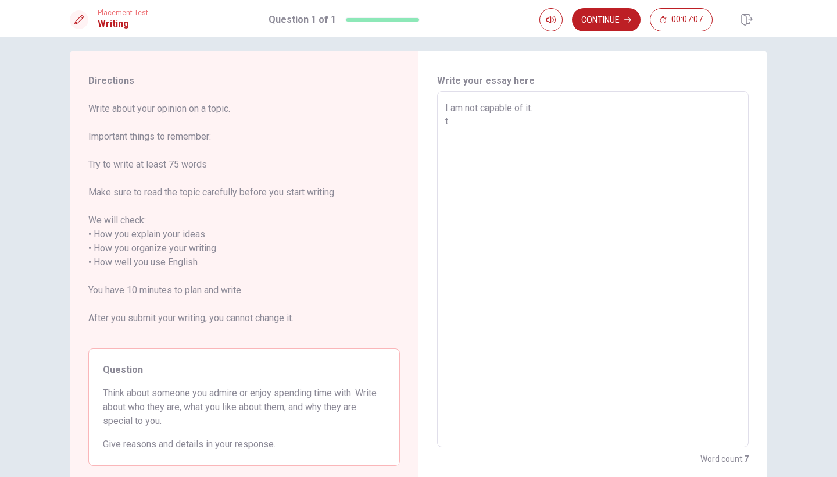
type textarea "I am not capable of it. th"
type textarea "x"
type textarea "I am not capable of it. tha"
type textarea "x"
type textarea "I am not capable of it. than"
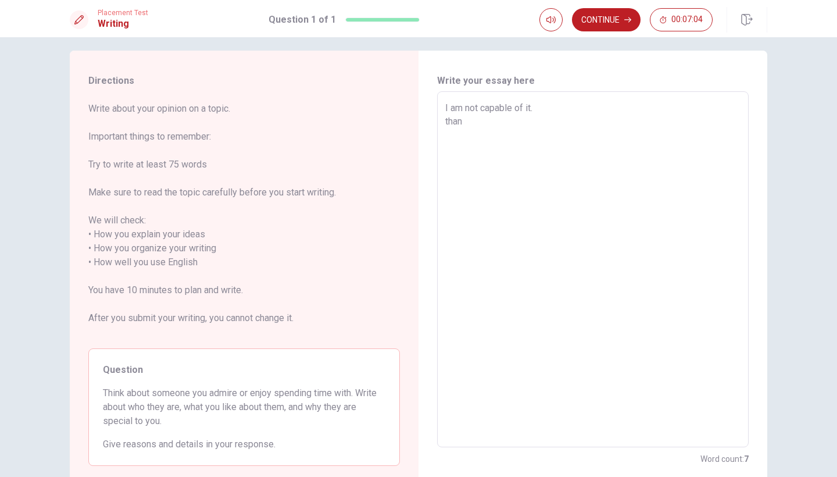
type textarea "x"
type textarea "I am not capable of it. thank"
type textarea "x"
type textarea "I am not capable of it. thank"
type textarea "x"
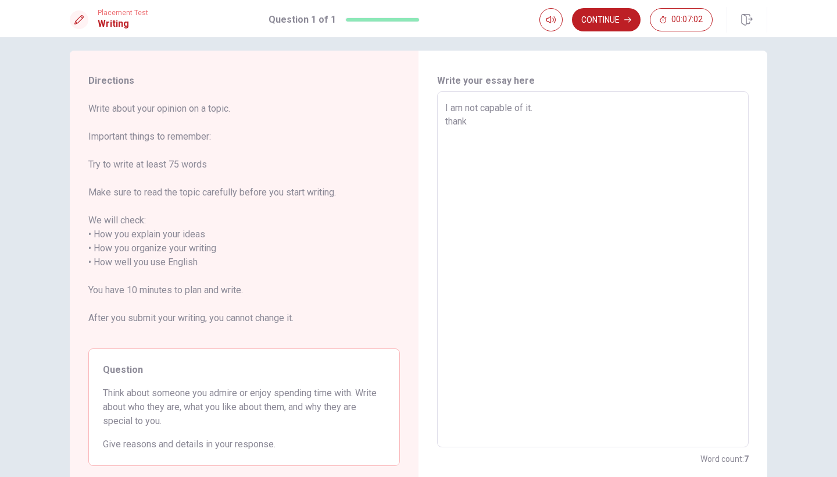
type textarea "I am not capable of it. thank y"
type textarea "x"
type textarea "I am not capable of it. thank yo"
type textarea "x"
type textarea "I am not capable of it. thank you"
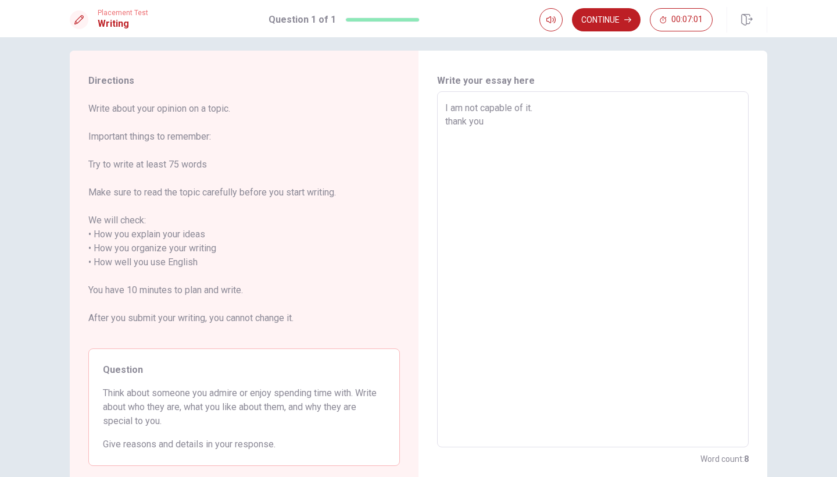
type textarea "x"
type textarea "I am not capable of it. thank you."
type textarea "x"
type textarea "I am not capable of it. thank you."
click at [616, 22] on button "Continue" at bounding box center [606, 19] width 69 height 23
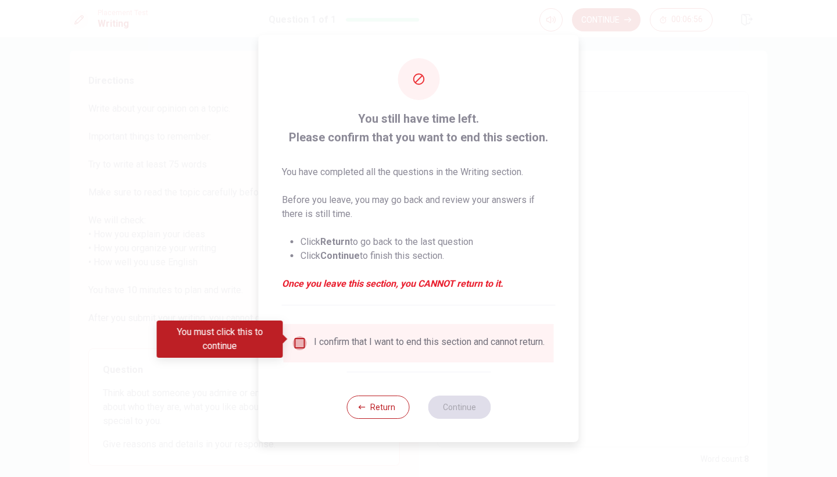
click at [296, 342] on input "You must click this to continue" at bounding box center [300, 343] width 14 height 14
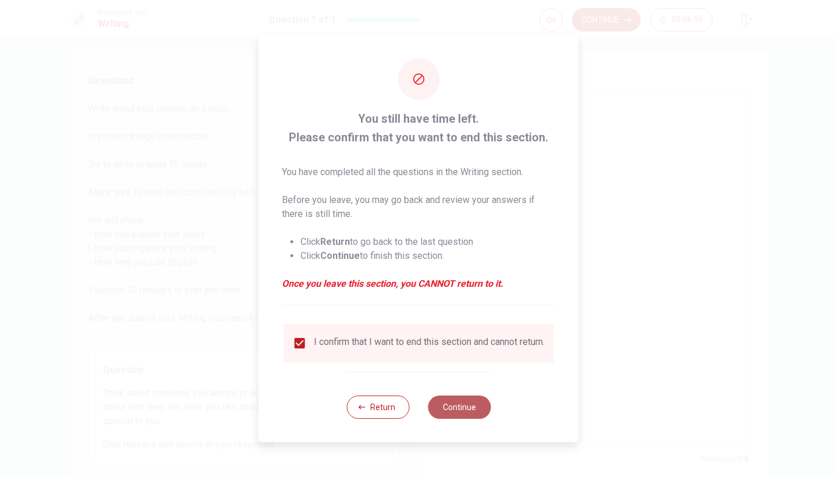
click at [453, 408] on button "Continue" at bounding box center [459, 406] width 63 height 23
type textarea "x"
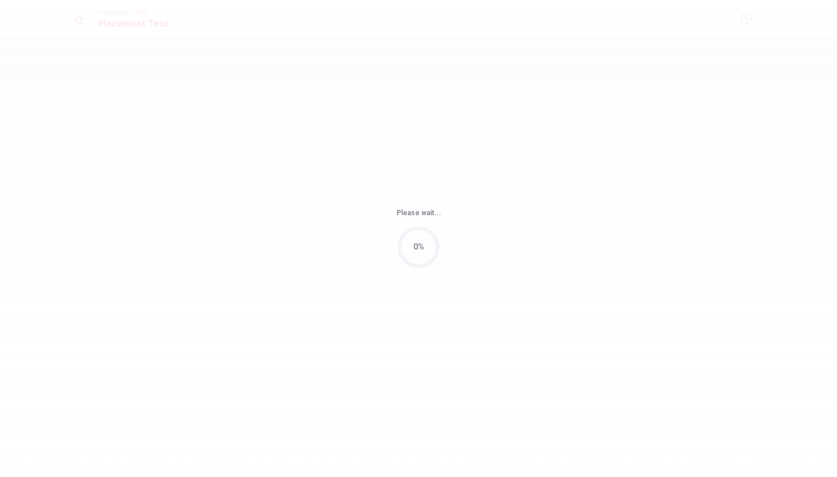
scroll to position [0, 0]
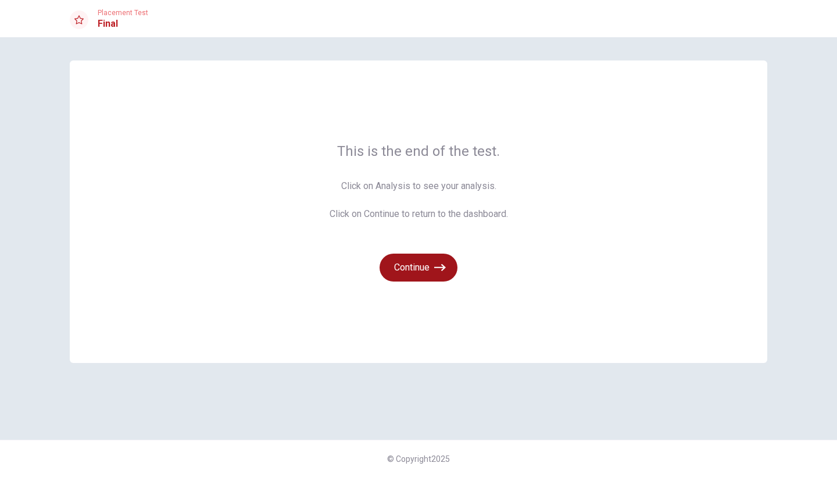
click at [426, 263] on button "Continue" at bounding box center [419, 267] width 78 height 28
